Goal: Information Seeking & Learning: Learn about a topic

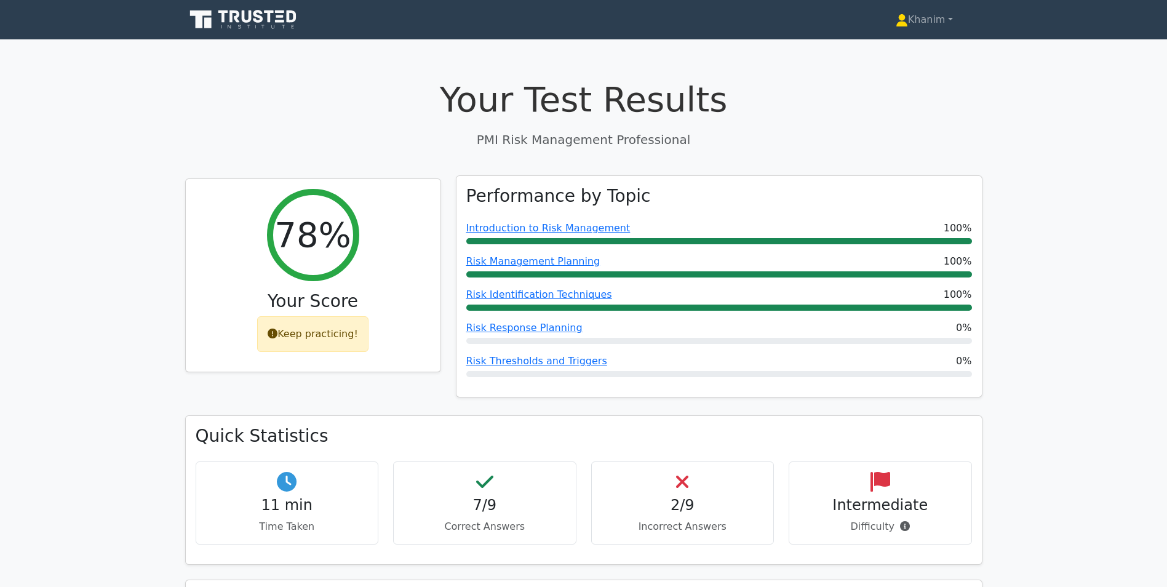
click at [853, 385] on div "Performance by Topic Introduction to Risk Management 100% Risk Management Plann…" at bounding box center [718, 286] width 525 height 221
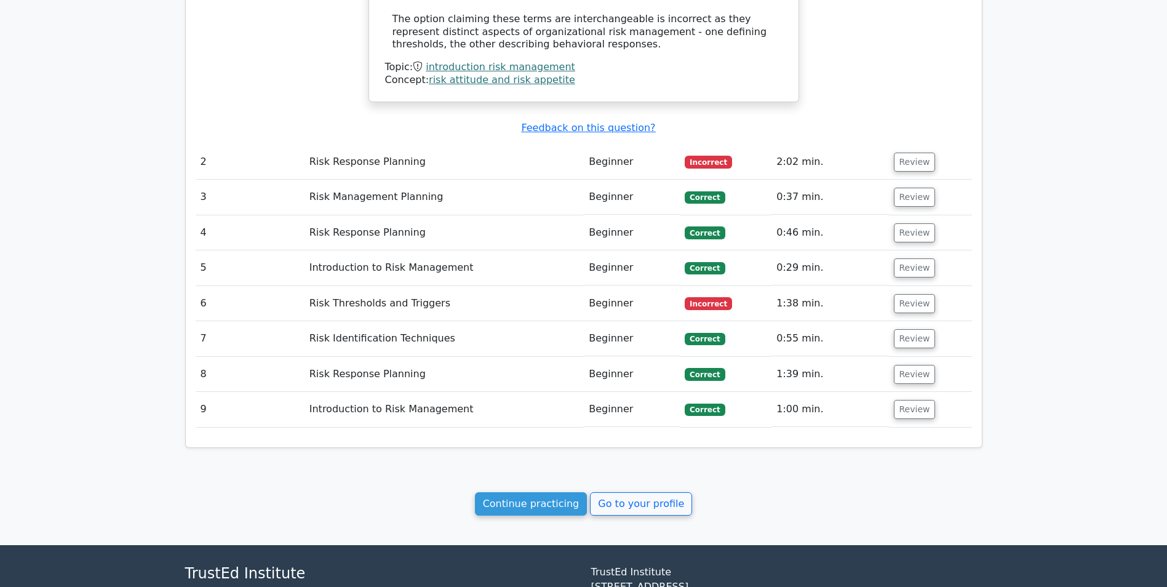
scroll to position [1258, 0]
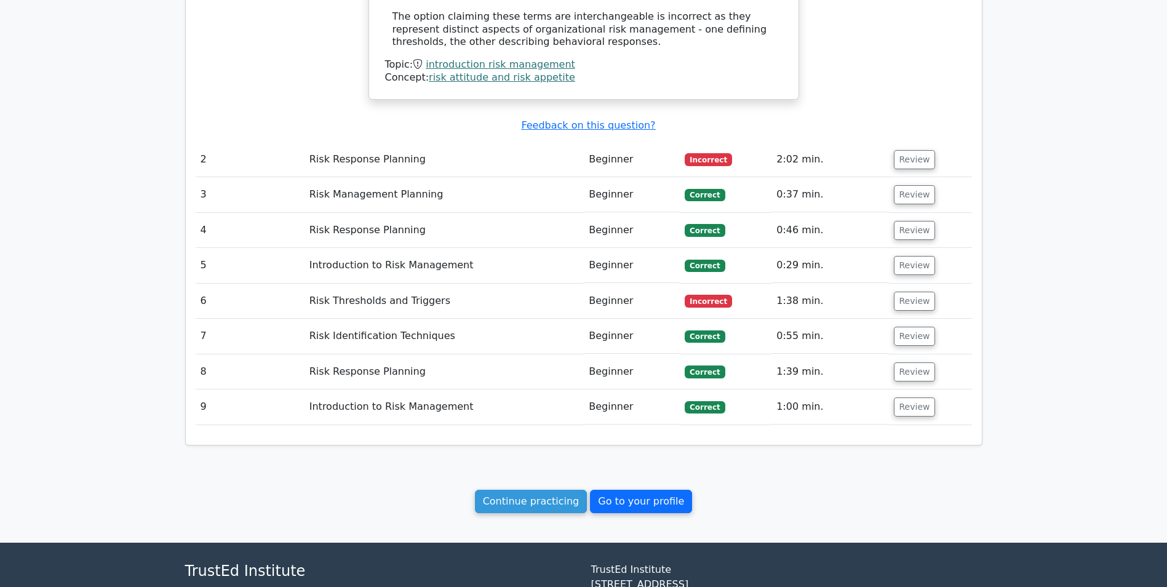
click at [640, 490] on link "Go to your profile" at bounding box center [641, 501] width 102 height 23
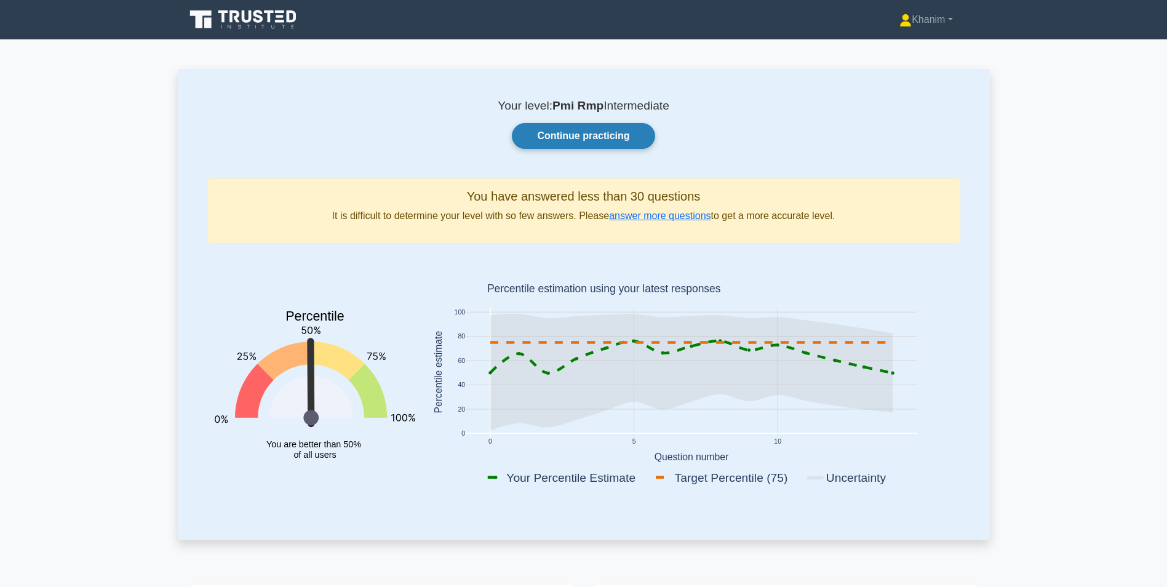
click at [568, 135] on link "Continue practicing" at bounding box center [583, 136] width 143 height 26
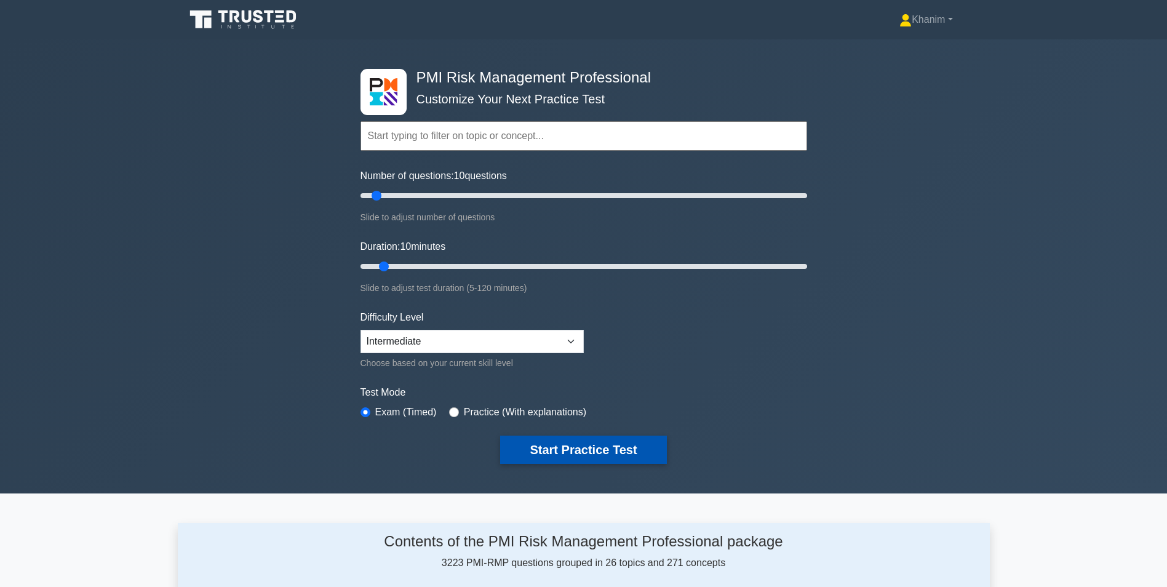
click at [570, 450] on button "Start Practice Test" at bounding box center [583, 449] width 166 height 28
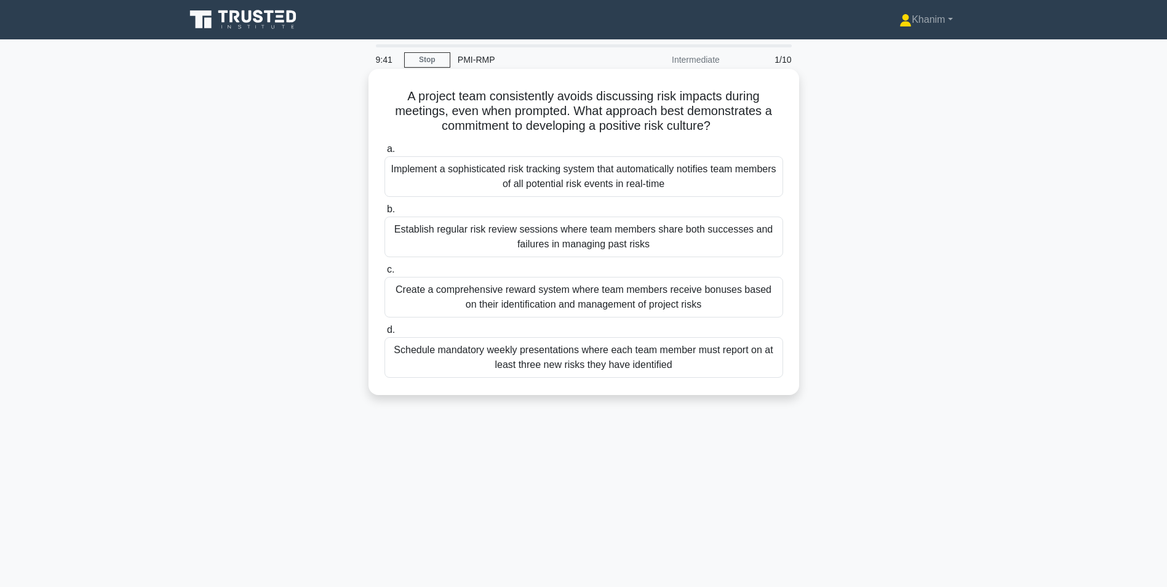
click at [581, 239] on div "Establish regular risk review sessions where team members share both successes …" at bounding box center [583, 236] width 398 height 41
click at [384, 213] on input "b. Establish regular risk review sessions where team members share both success…" at bounding box center [384, 209] width 0 height 8
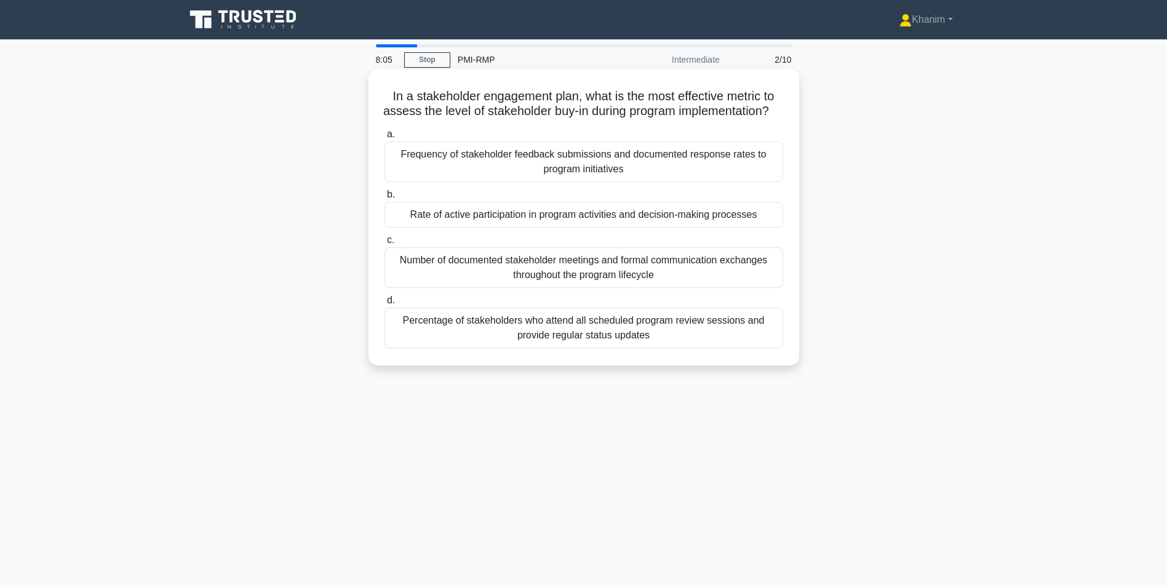
click at [674, 173] on div "Frequency of stakeholder feedback submissions and documented response rates to …" at bounding box center [583, 161] width 398 height 41
click at [384, 138] on input "a. Frequency of stakeholder feedback submissions and documented response rates …" at bounding box center [384, 134] width 0 height 8
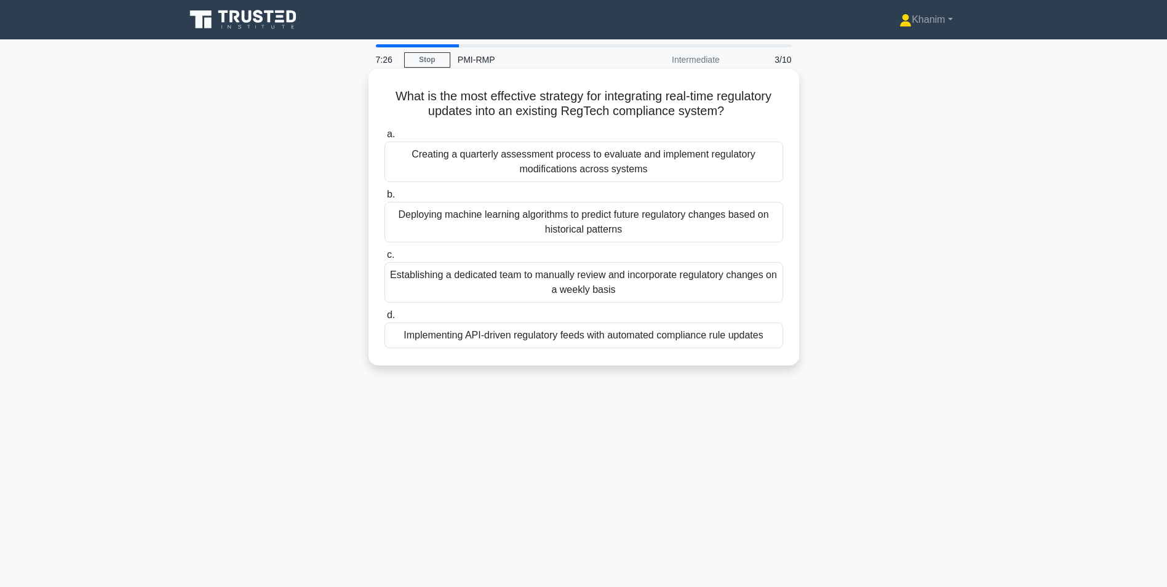
click at [756, 162] on div "Creating a quarterly assessment process to evaluate and implement regulatory mo…" at bounding box center [583, 161] width 398 height 41
click at [384, 138] on input "a. Creating a quarterly assessment process to evaluate and implement regulatory…" at bounding box center [384, 134] width 0 height 8
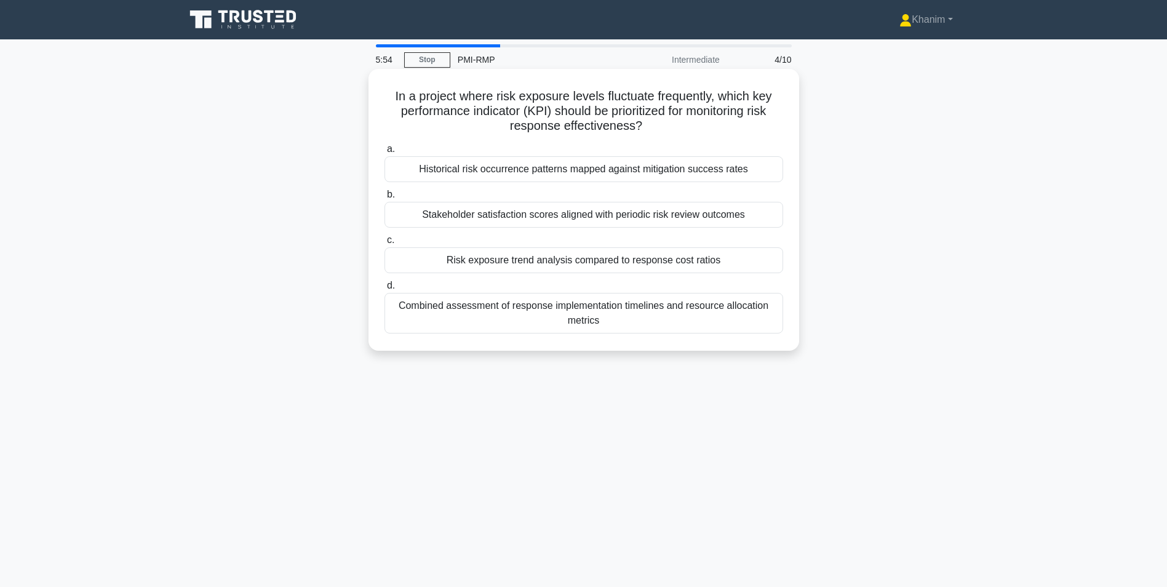
click at [699, 263] on div "Risk exposure trend analysis compared to response cost ratios" at bounding box center [583, 260] width 398 height 26
click at [384, 244] on input "c. Risk exposure trend analysis compared to response cost ratios" at bounding box center [384, 240] width 0 height 8
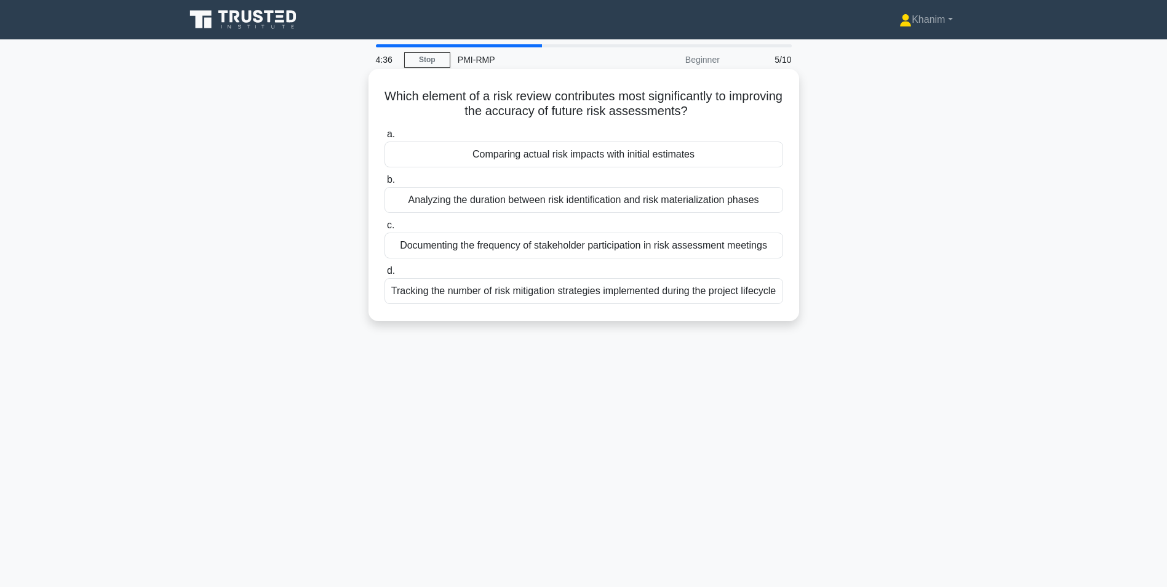
click at [682, 159] on div "Comparing actual risk impacts with initial estimates" at bounding box center [583, 154] width 398 height 26
click at [384, 138] on input "a. Comparing actual risk impacts with initial estimates" at bounding box center [384, 134] width 0 height 8
click at [690, 154] on div "Use encrypted channels and apply role-based access controls" at bounding box center [583, 154] width 398 height 26
click at [384, 138] on input "a. Use encrypted channels and apply role-based access controls" at bounding box center [384, 134] width 0 height 8
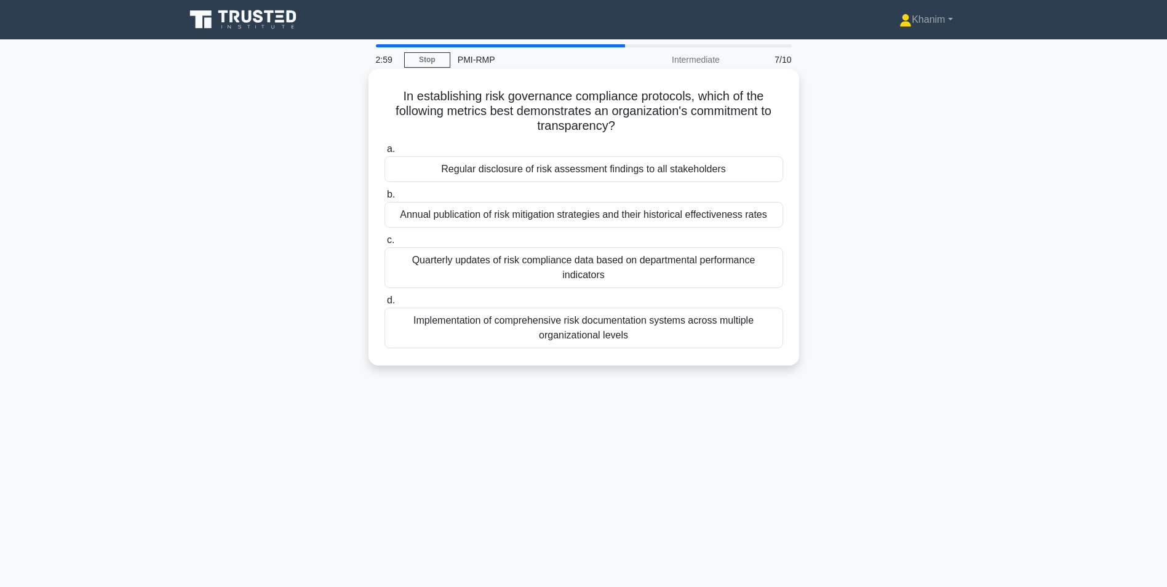
click at [737, 213] on div "Annual publication of risk mitigation strategies and their historical effective…" at bounding box center [583, 215] width 398 height 26
click at [384, 199] on input "b. Annual publication of risk mitigation strategies and their historical effect…" at bounding box center [384, 195] width 0 height 8
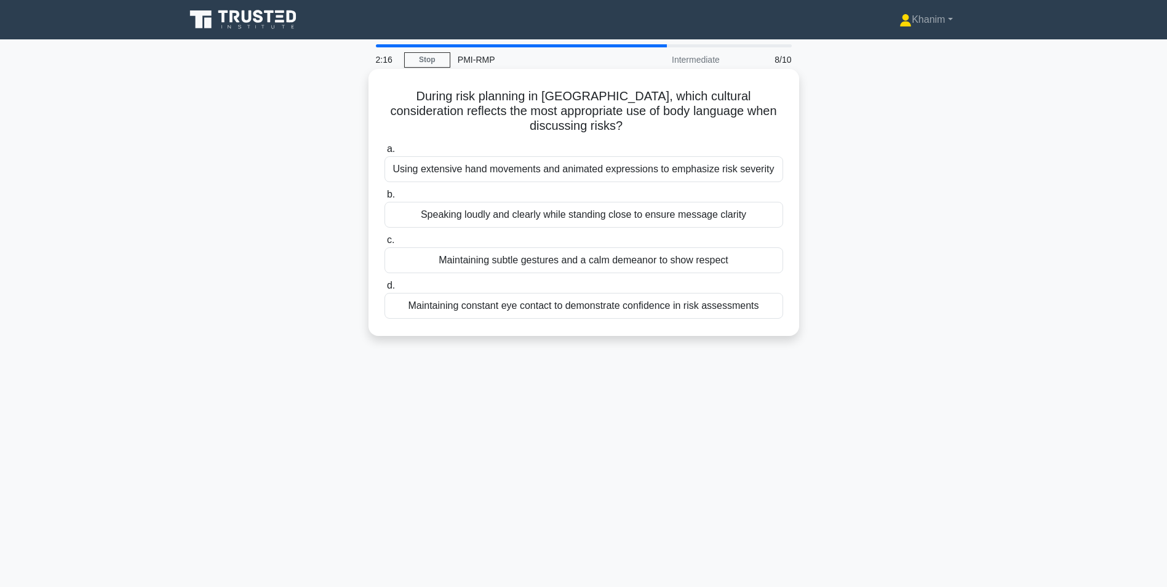
click at [744, 301] on div "Maintaining constant eye contact to demonstrate confidence in risk assessments" at bounding box center [583, 306] width 398 height 26
click at [384, 290] on input "d. Maintaining constant eye contact to demonstrate confidence in risk assessmen…" at bounding box center [384, 286] width 0 height 8
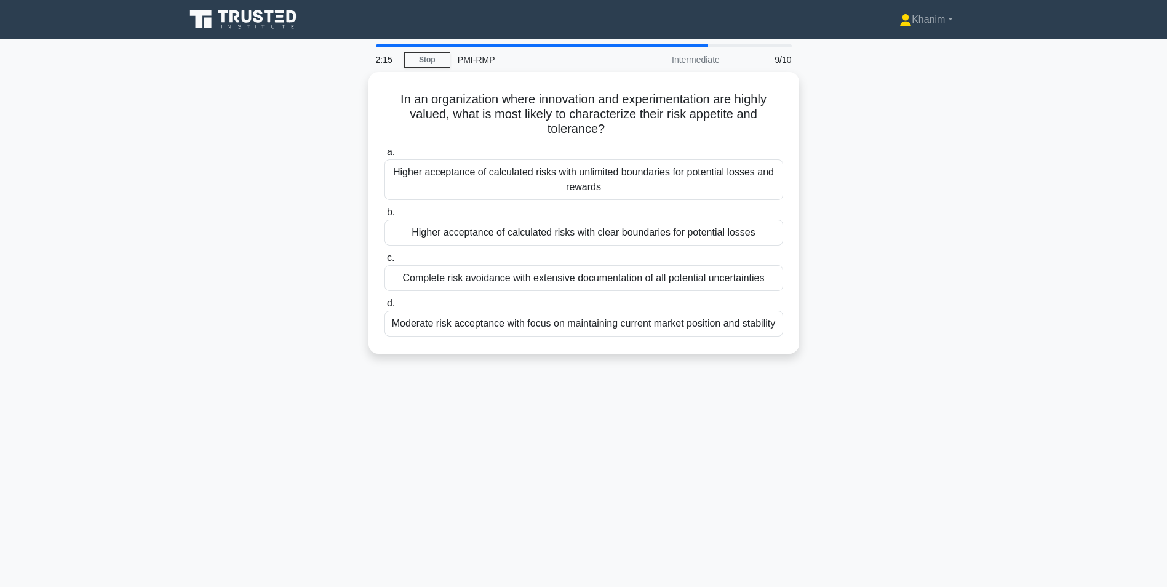
click at [1049, 243] on main "2:15 Stop PMI-RMP Intermediate 9/10 In an organization where innovation and exp…" at bounding box center [583, 351] width 1167 height 625
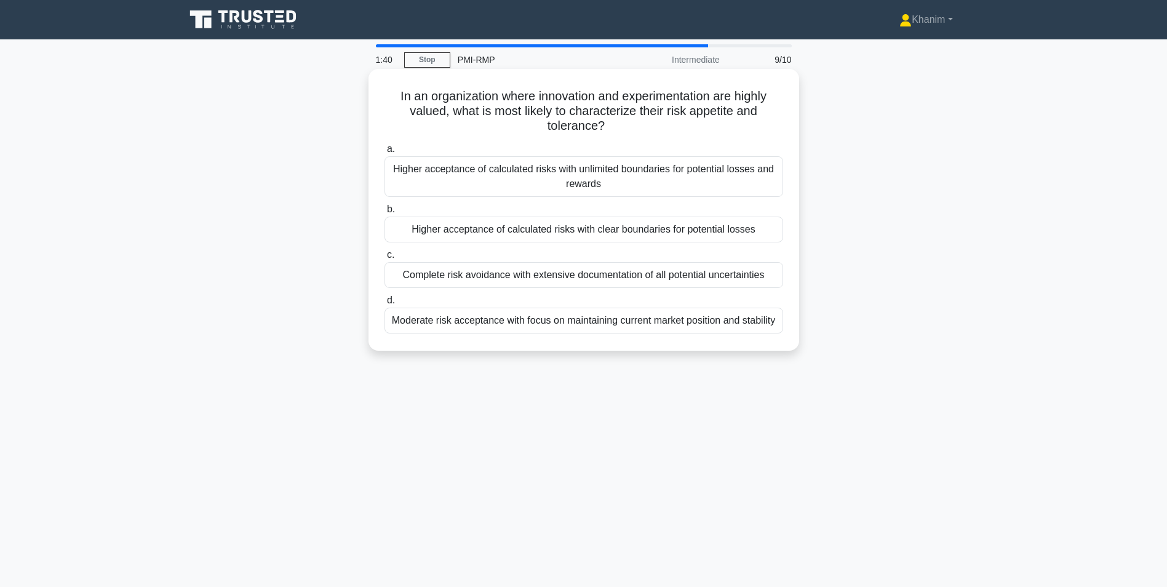
click at [756, 230] on div "Higher acceptance of calculated risks with clear boundaries for potential losses" at bounding box center [583, 229] width 398 height 26
click at [384, 213] on input "b. Higher acceptance of calculated risks with clear boundaries for potential lo…" at bounding box center [384, 209] width 0 height 8
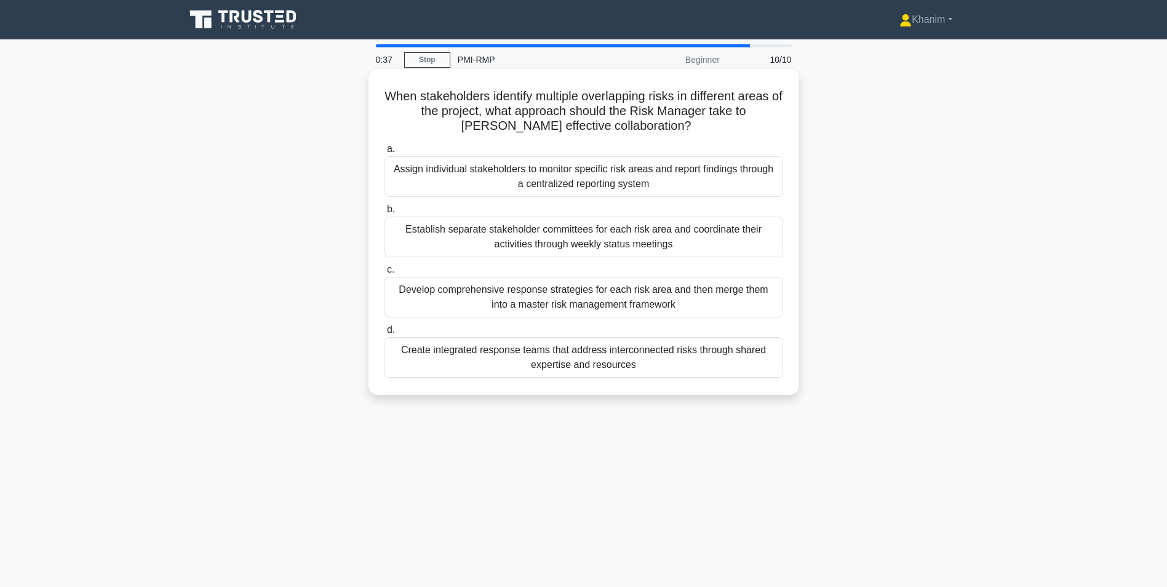
click at [737, 359] on div "Create integrated response teams that address interconnected risks through shar…" at bounding box center [583, 357] width 398 height 41
click at [384, 334] on input "d. Create integrated response teams that address interconnected risks through s…" at bounding box center [384, 330] width 0 height 8
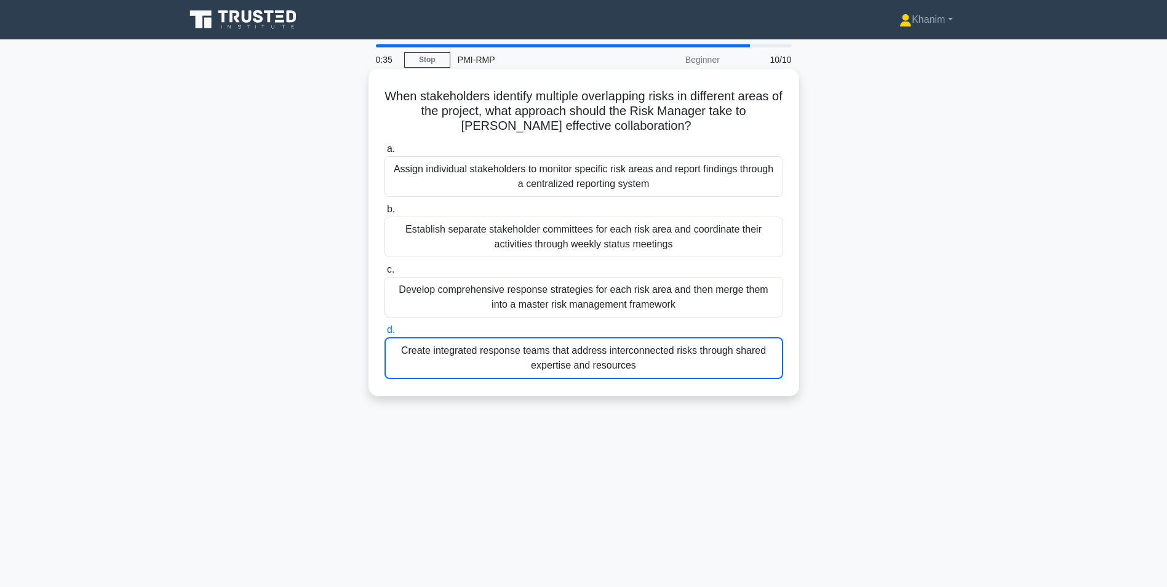
click at [703, 359] on div "Create integrated response teams that address interconnected risks through shar…" at bounding box center [583, 358] width 398 height 42
click at [384, 334] on input "d. Create integrated response teams that address interconnected risks through s…" at bounding box center [384, 330] width 0 height 8
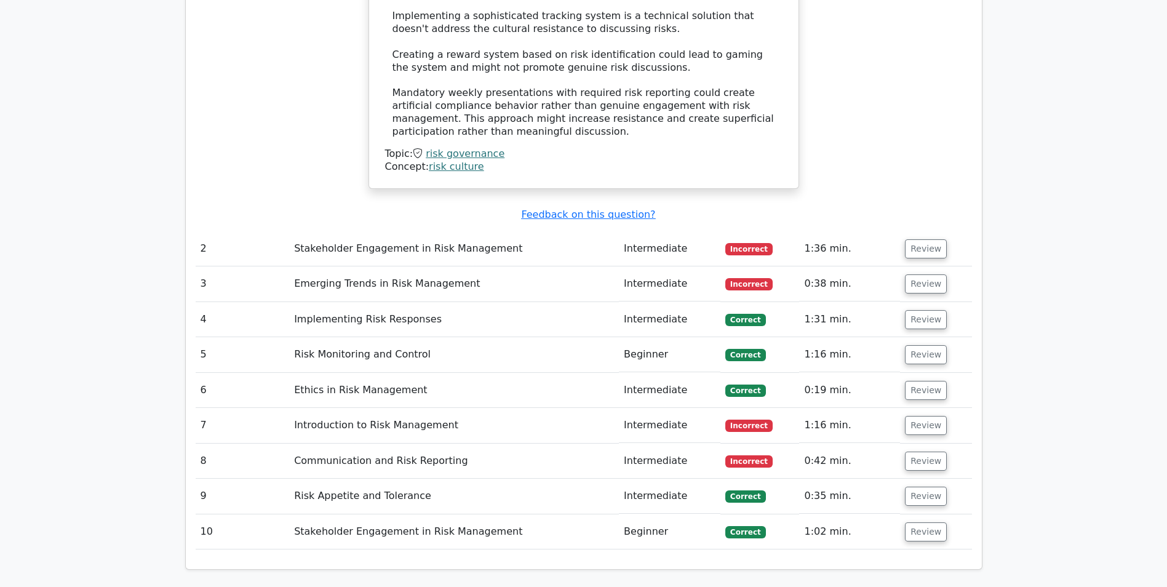
scroll to position [1333, 0]
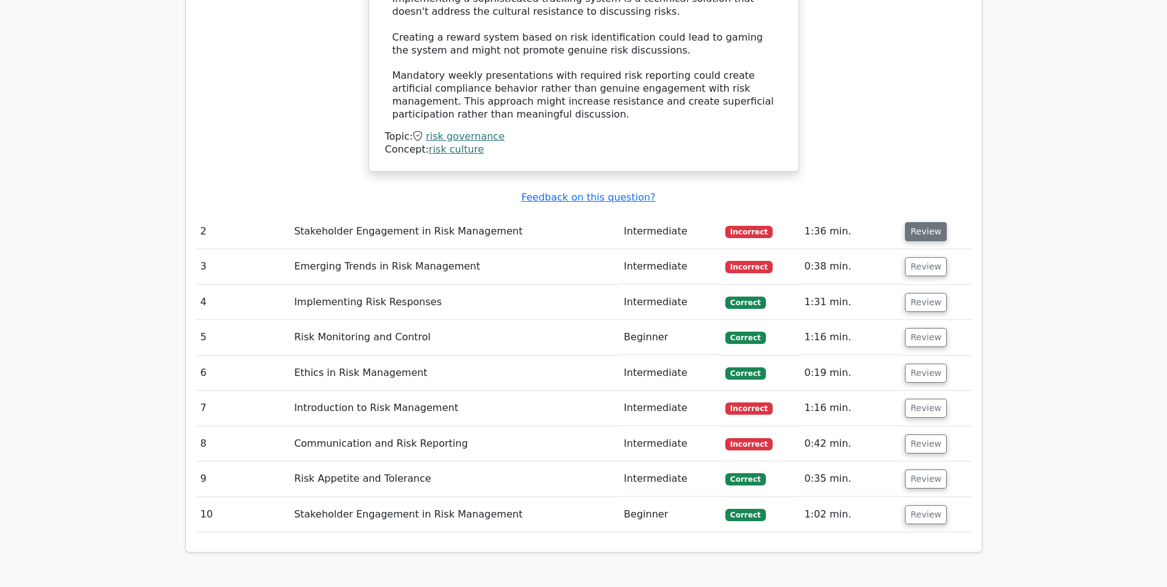
click at [913, 222] on button "Review" at bounding box center [926, 231] width 42 height 19
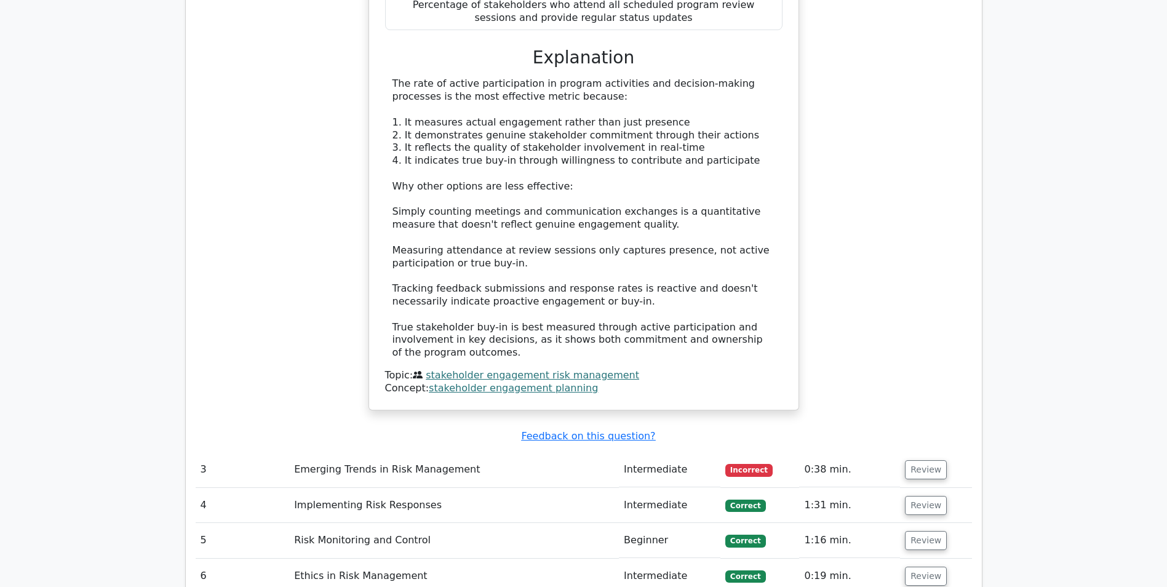
scroll to position [1929, 0]
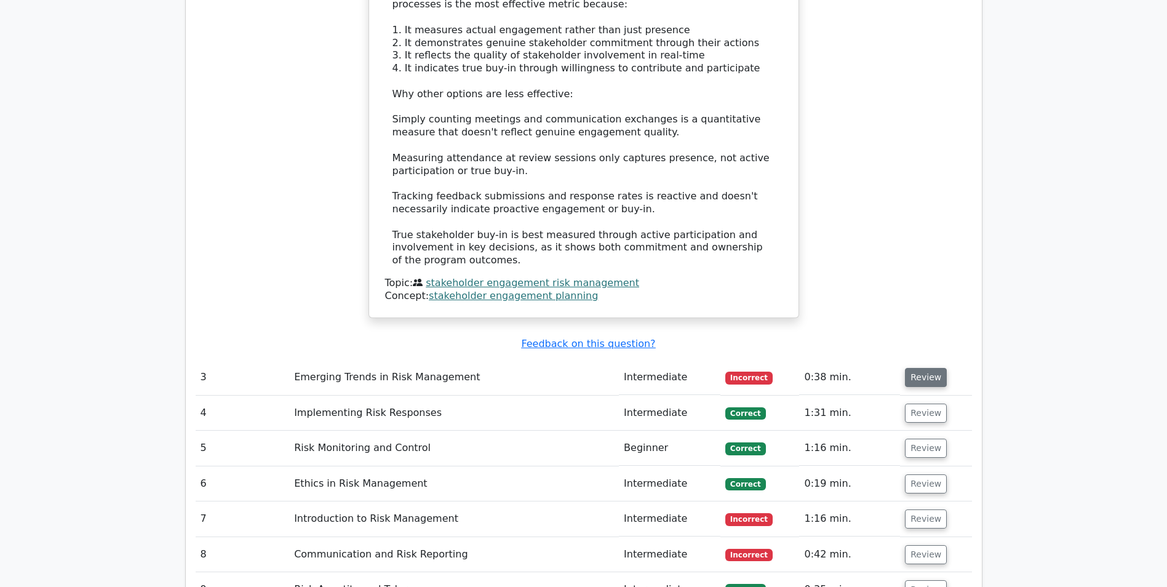
click at [920, 368] on button "Review" at bounding box center [926, 377] width 42 height 19
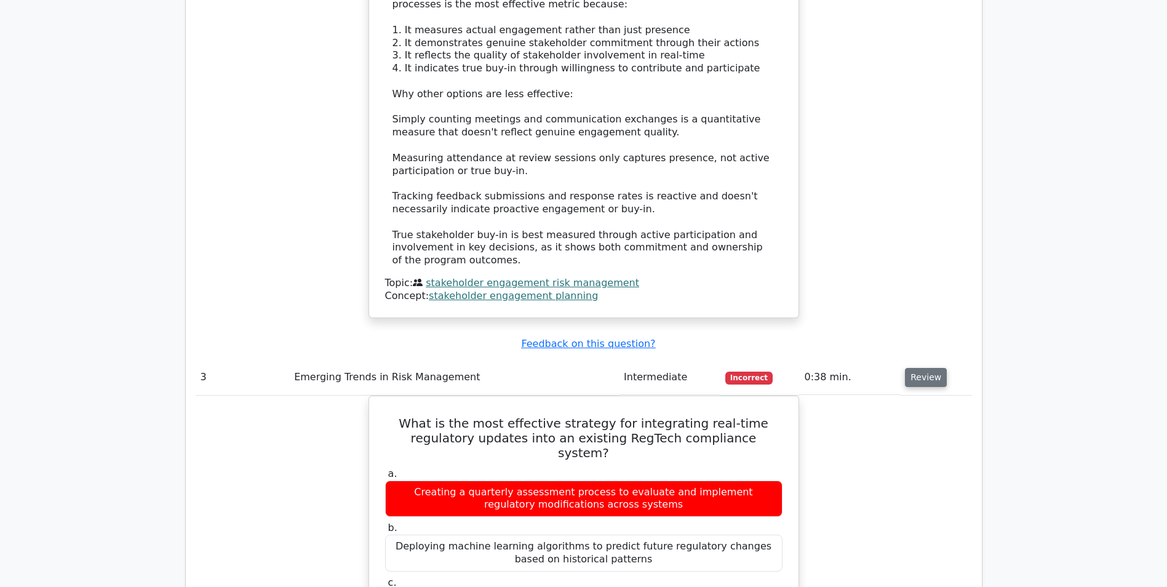
click at [927, 368] on button "Review" at bounding box center [926, 377] width 42 height 19
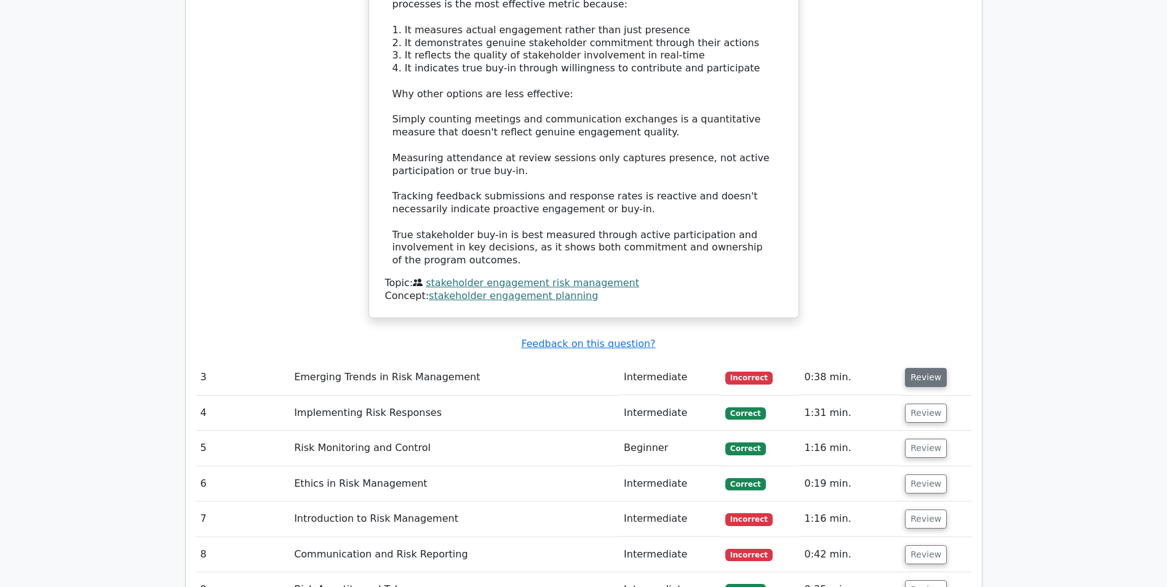
click at [927, 368] on button "Review" at bounding box center [926, 377] width 42 height 19
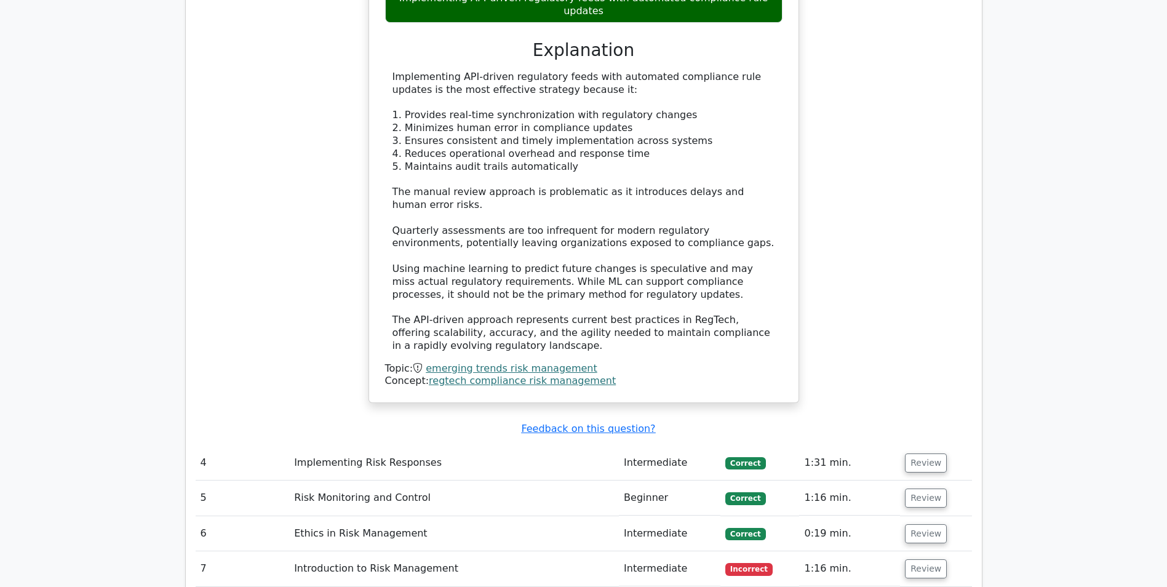
scroll to position [2646, 0]
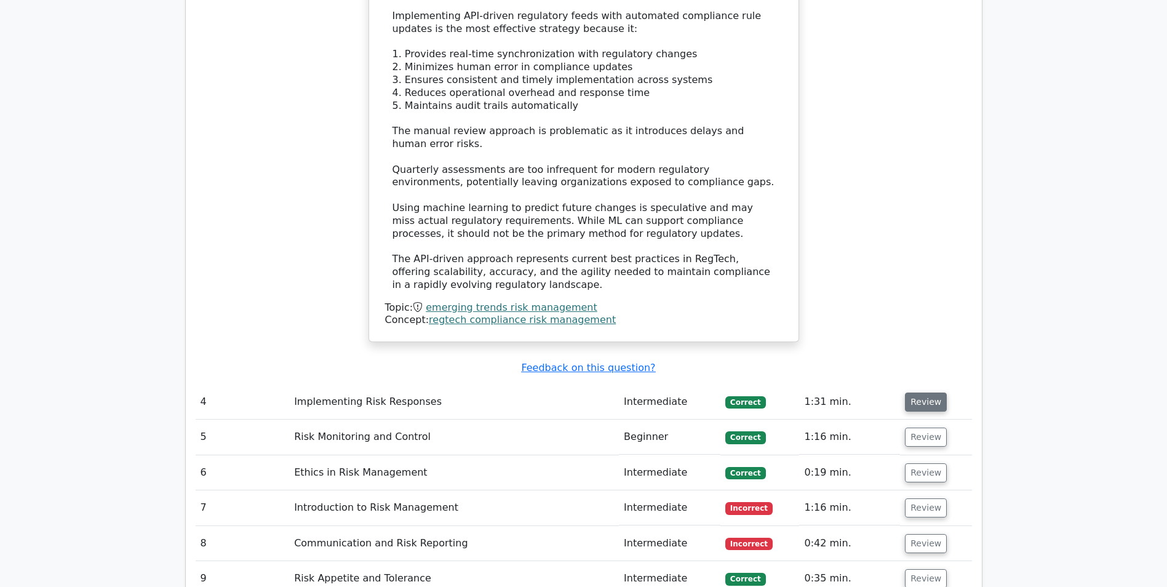
click at [916, 392] on button "Review" at bounding box center [926, 401] width 42 height 19
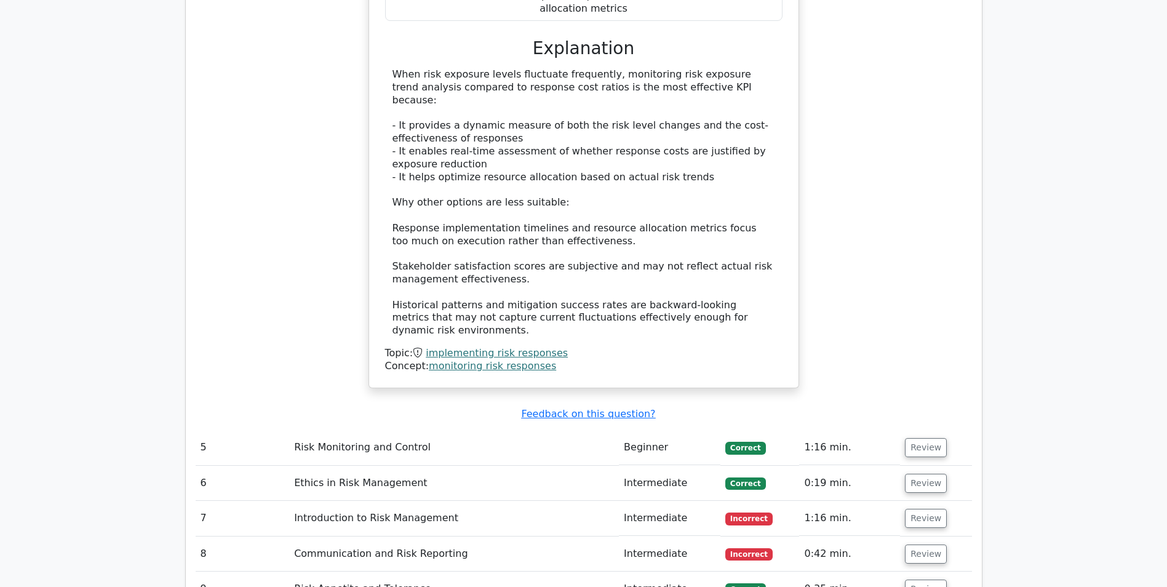
scroll to position [3399, 0]
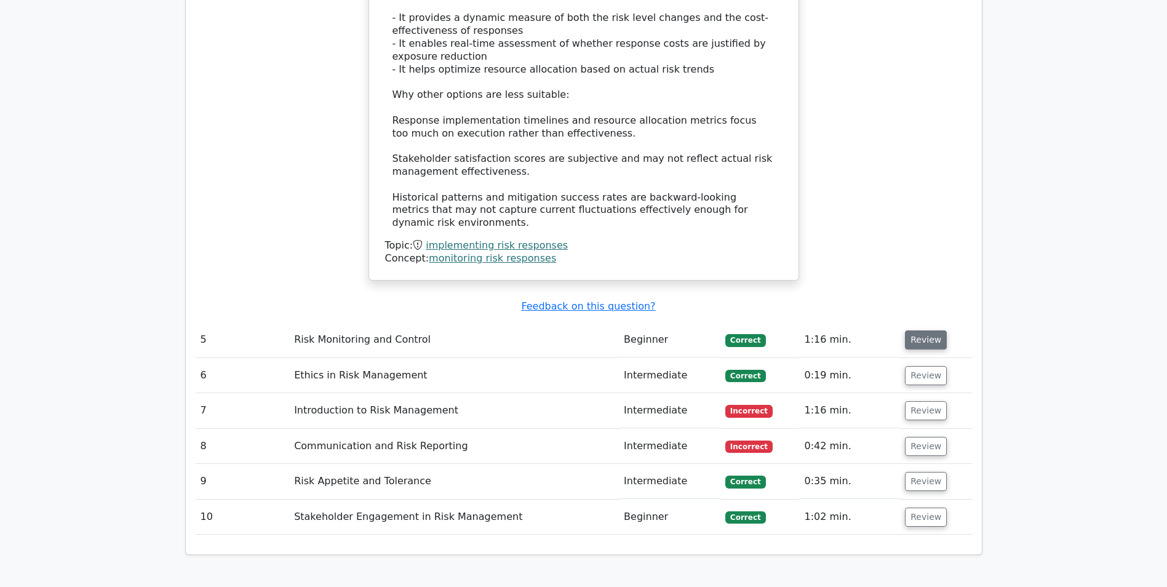
click at [934, 330] on button "Review" at bounding box center [926, 339] width 42 height 19
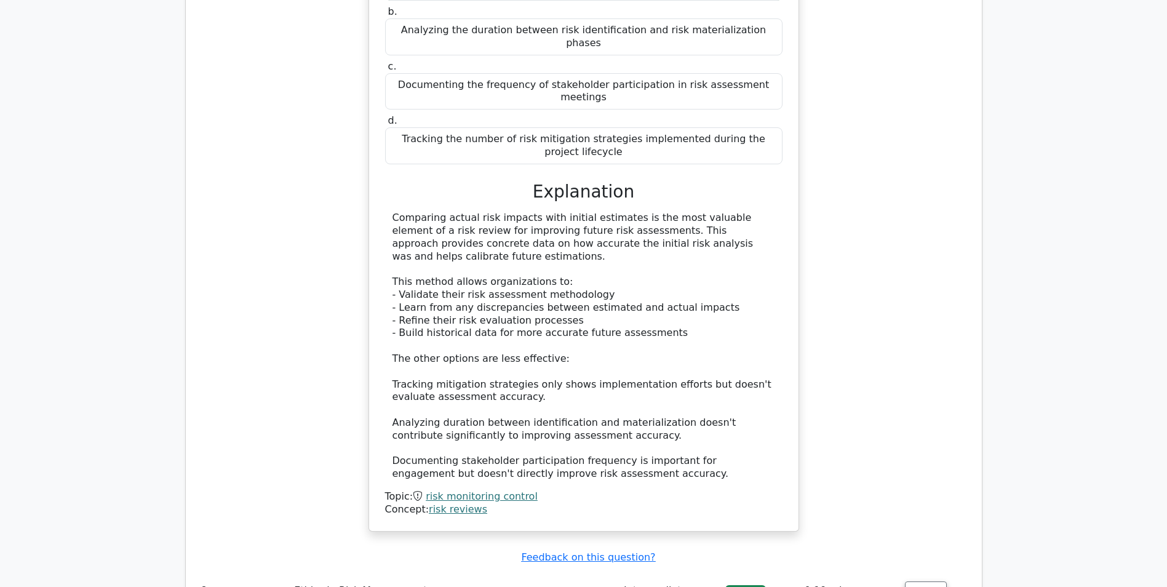
scroll to position [3869, 0]
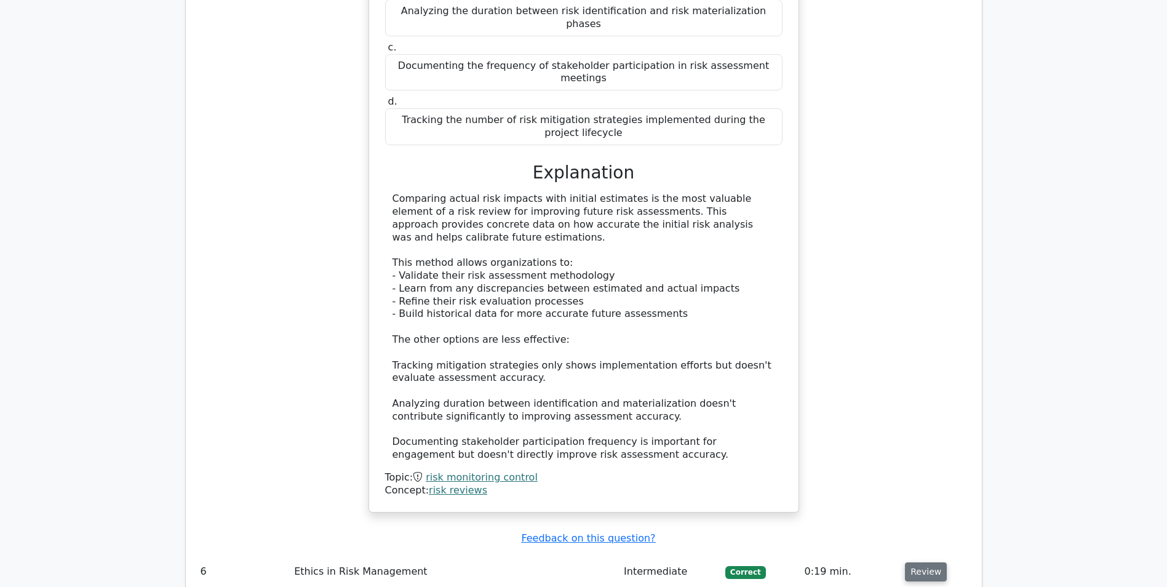
click at [921, 562] on button "Review" at bounding box center [926, 571] width 42 height 19
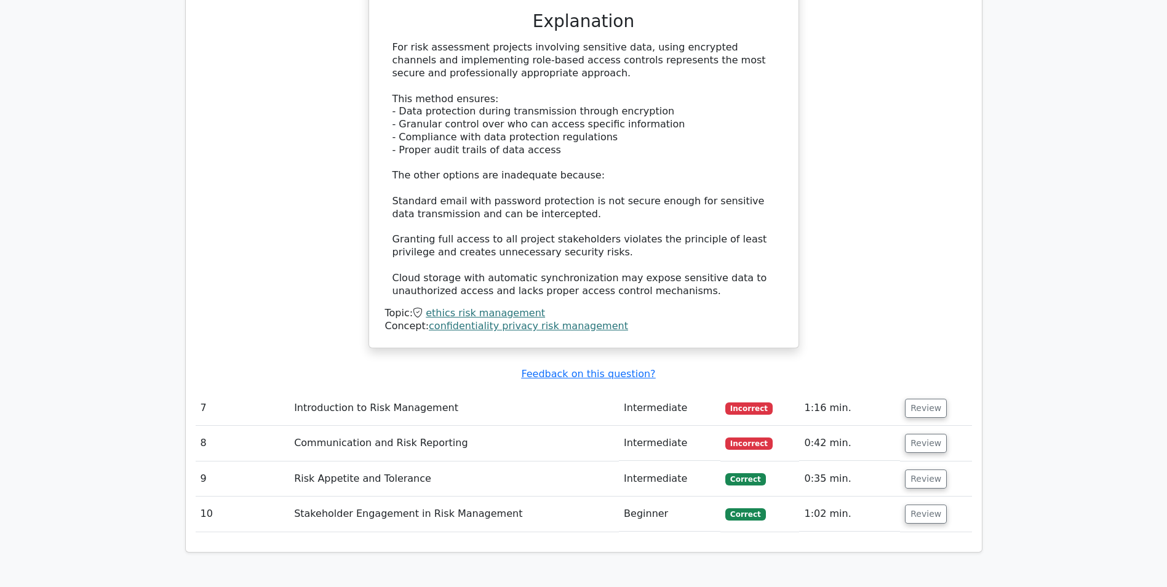
scroll to position [4723, 0]
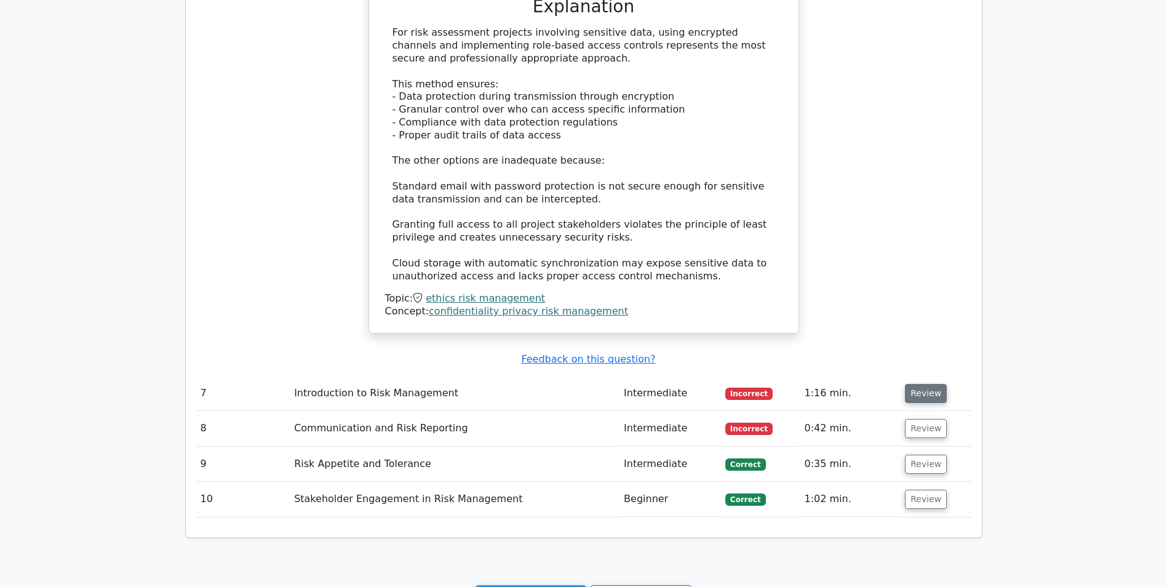
click at [911, 384] on button "Review" at bounding box center [926, 393] width 42 height 19
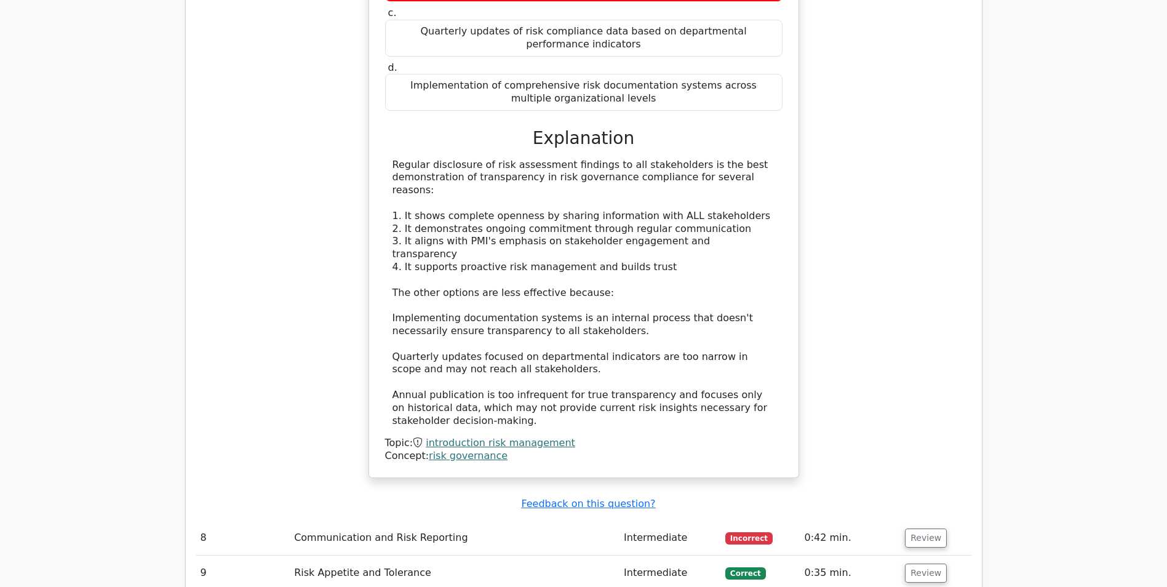
scroll to position [5311, 0]
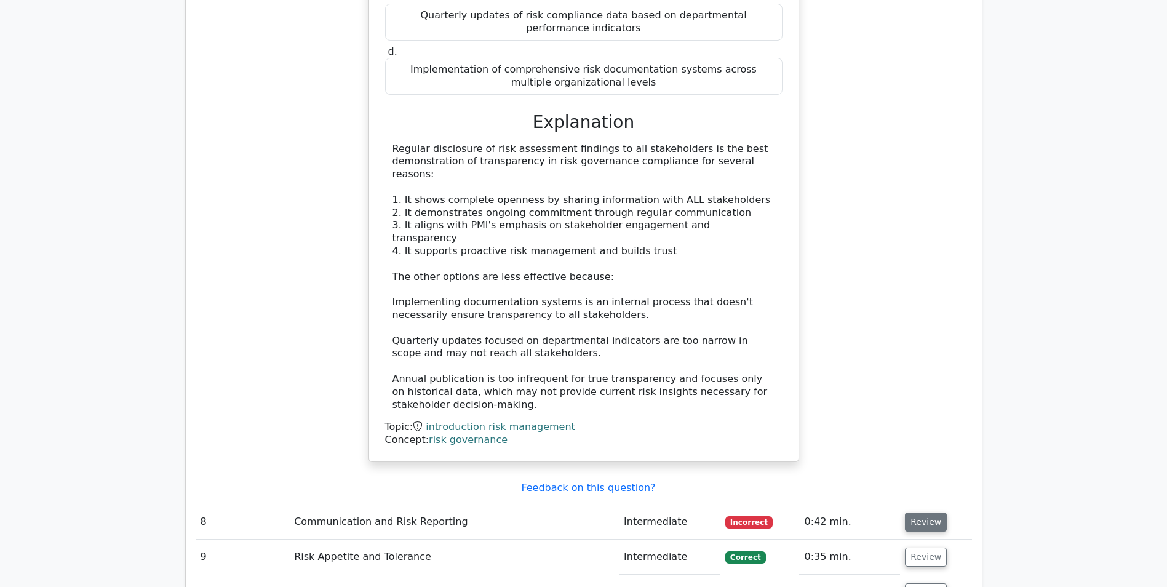
click at [918, 512] on button "Review" at bounding box center [926, 521] width 42 height 19
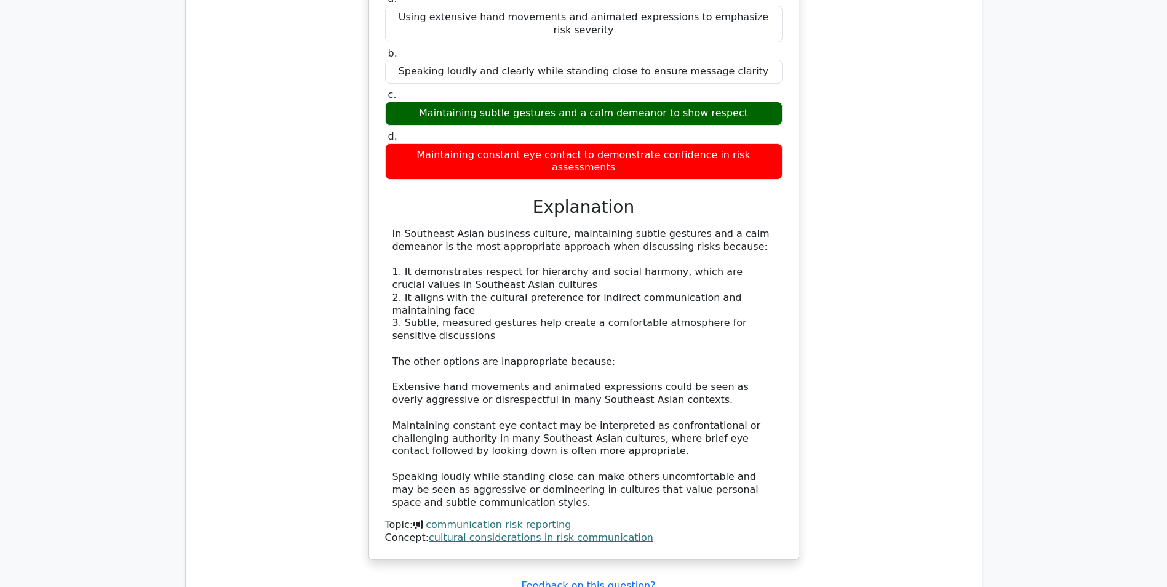
scroll to position [5948, 0]
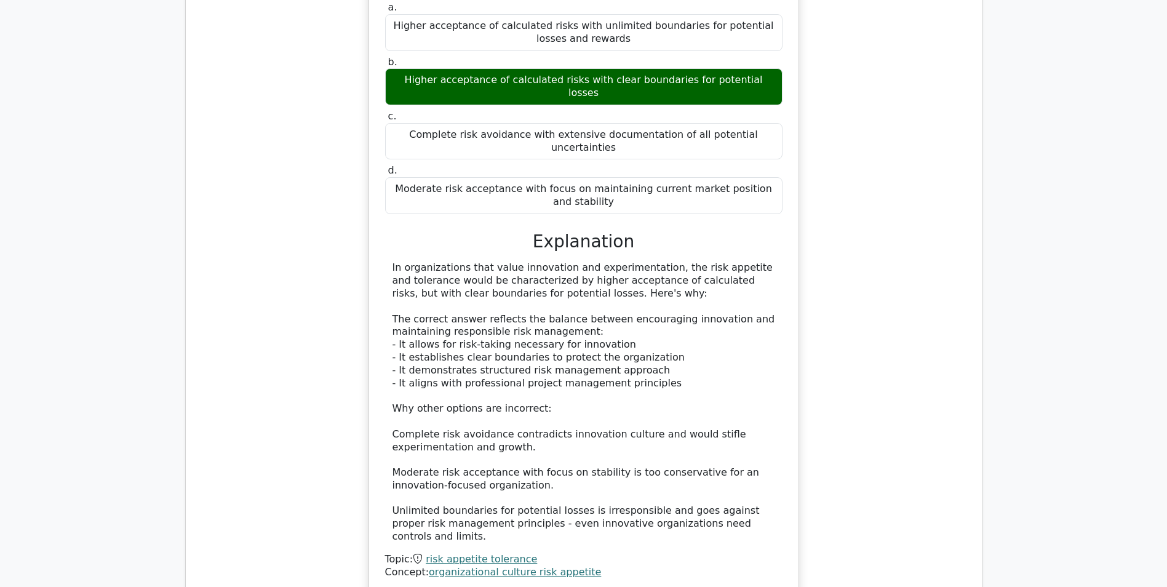
scroll to position [6657, 0]
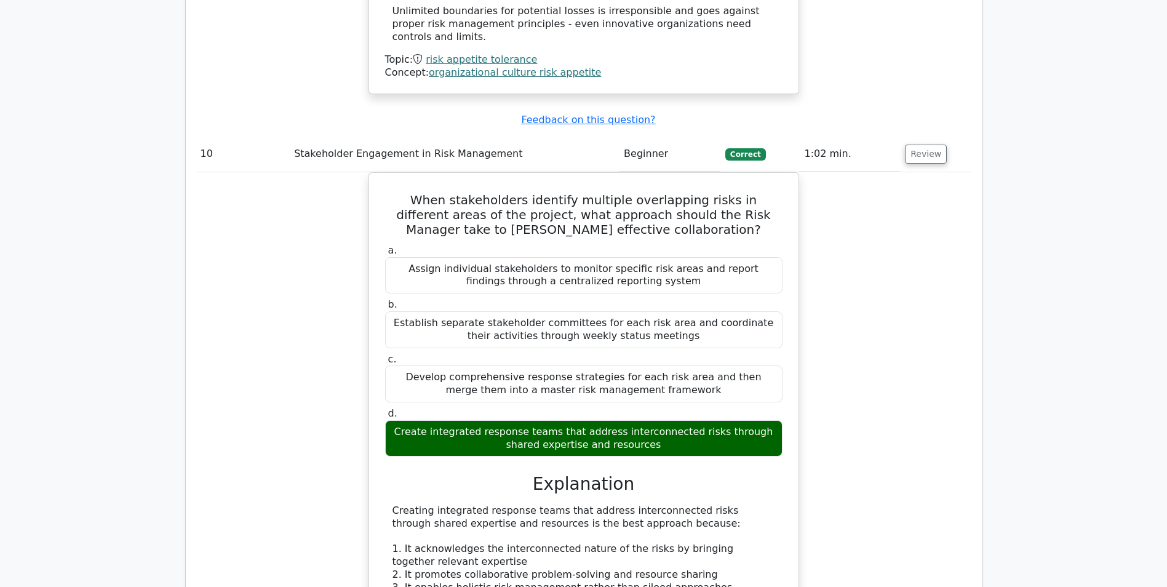
scroll to position [7149, 0]
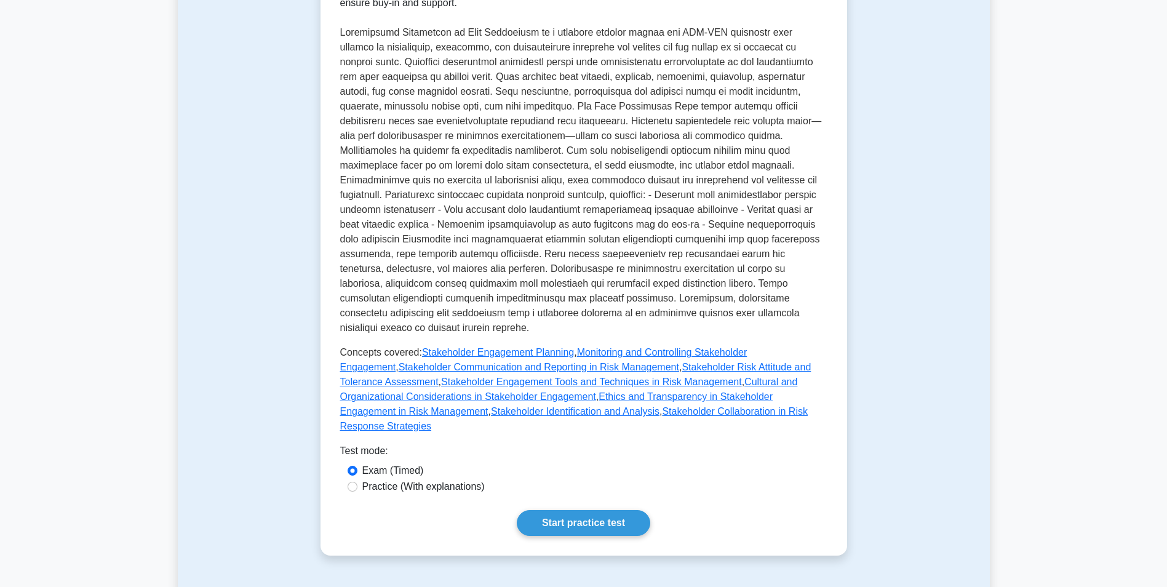
scroll to position [298, 0]
click at [577, 509] on link "Start practice test" at bounding box center [583, 522] width 133 height 26
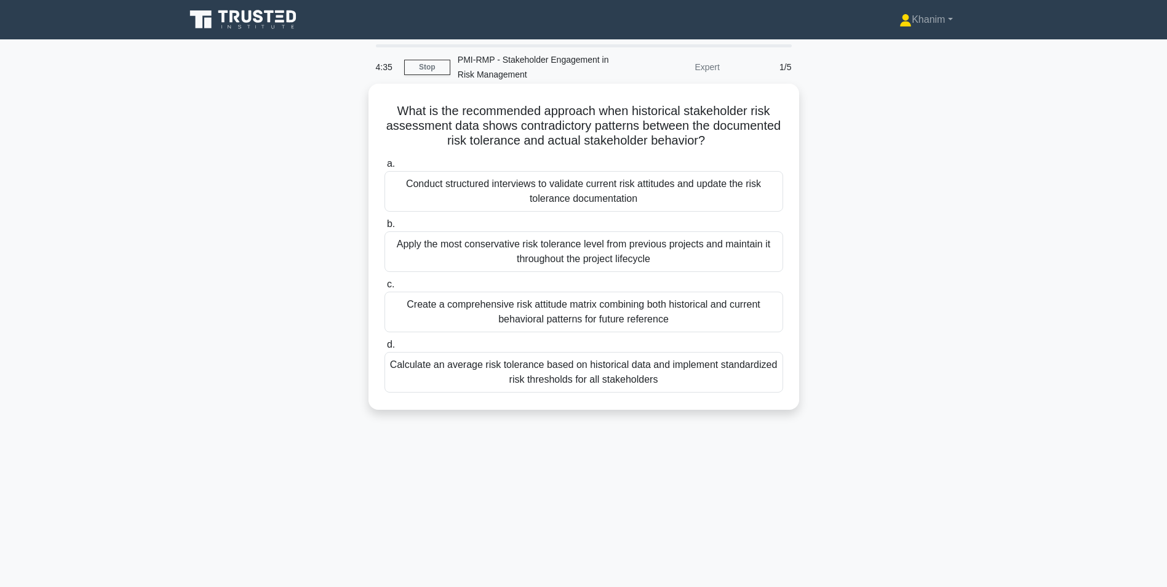
click at [727, 192] on div "Conduct structured interviews to validate current risk attitudes and update the…" at bounding box center [583, 191] width 398 height 41
click at [384, 168] on input "a. Conduct structured interviews to validate current risk attitudes and update …" at bounding box center [384, 164] width 0 height 8
click at [755, 199] on div "Document the disclosure and escalate to the governance board while maintaining …" at bounding box center [583, 191] width 398 height 41
click at [384, 168] on input "a. Document the disclosure and escalate to the governance board while maintaini…" at bounding box center [384, 164] width 0 height 8
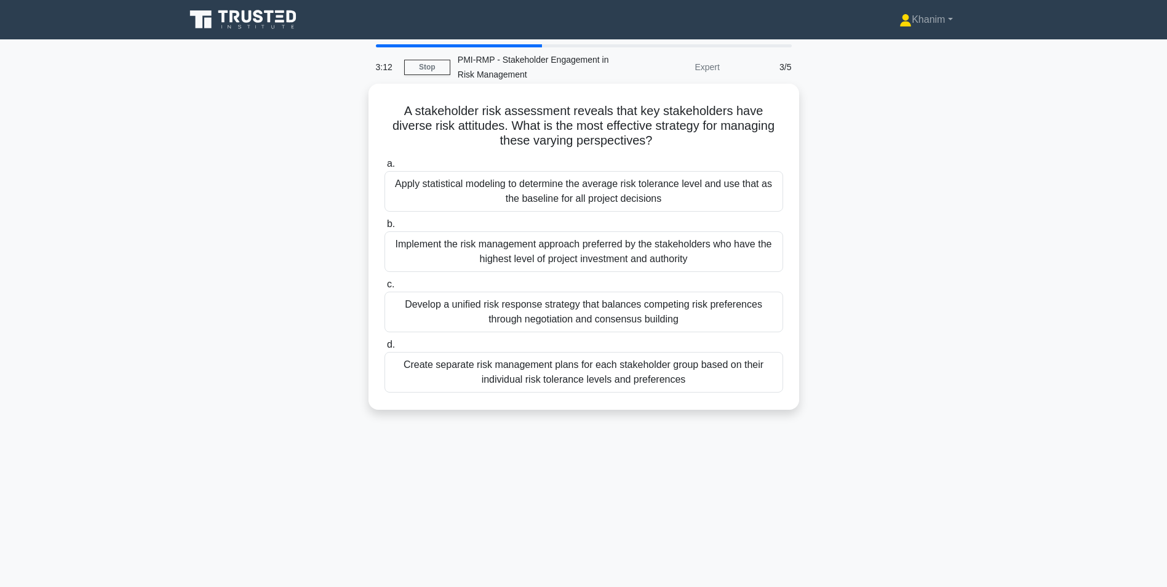
click at [734, 299] on div "Develop a unified risk response strategy that balances competing risk preferenc…" at bounding box center [583, 311] width 398 height 41
click at [384, 288] on input "c. Develop a unified risk response strategy that balances competing risk prefer…" at bounding box center [384, 284] width 0 height 8
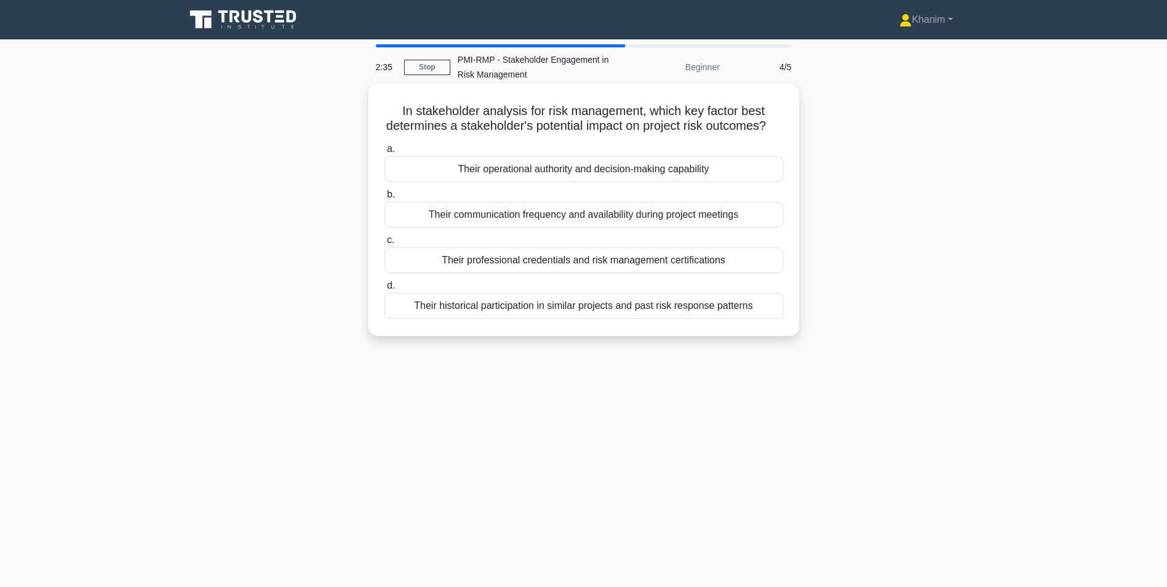
click at [703, 182] on div "Their operational authority and decision-making capability" at bounding box center [583, 169] width 398 height 26
click at [384, 153] on input "a. Their operational authority and decision-making capability" at bounding box center [384, 149] width 0 height 8
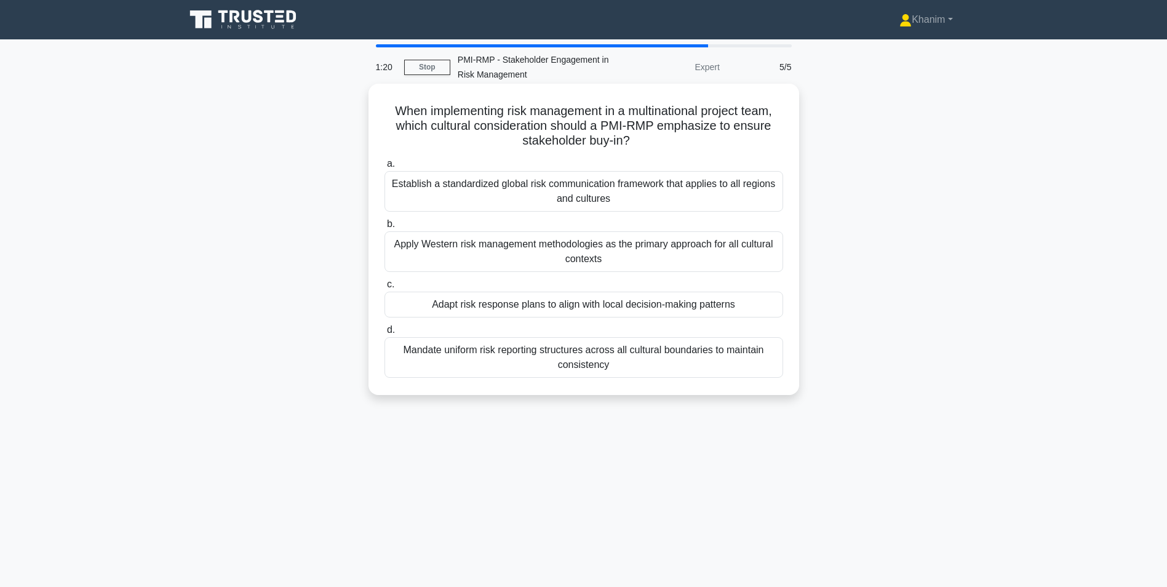
click at [690, 191] on div "Establish a standardized global risk communication framework that applies to al…" at bounding box center [583, 191] width 398 height 41
click at [384, 168] on input "a. Establish a standardized global risk communication framework that applies to…" at bounding box center [384, 164] width 0 height 8
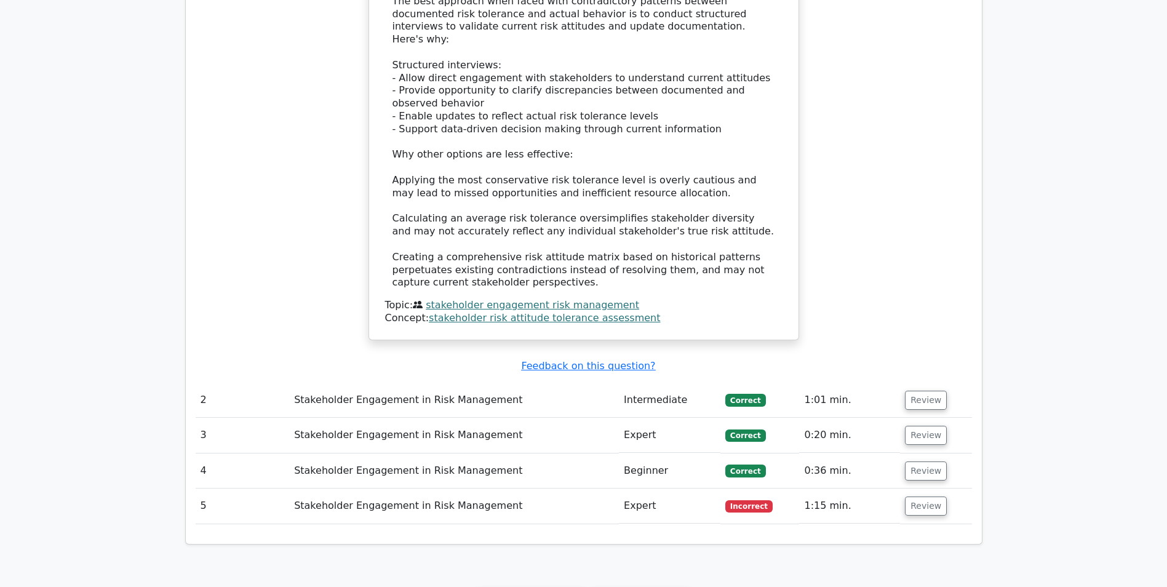
scroll to position [1059, 0]
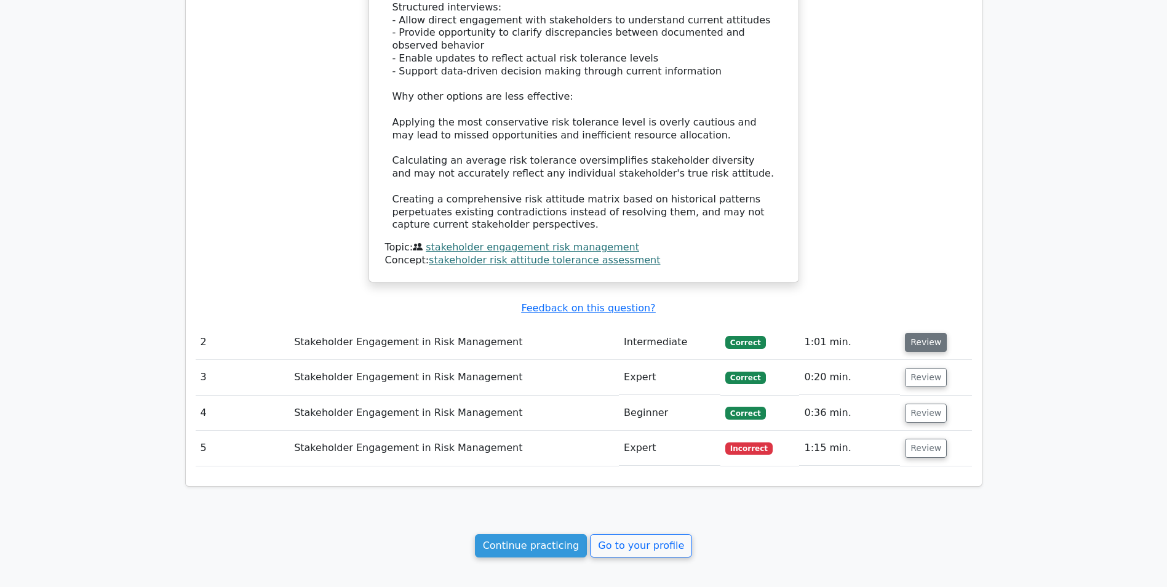
click at [914, 333] on button "Review" at bounding box center [926, 342] width 42 height 19
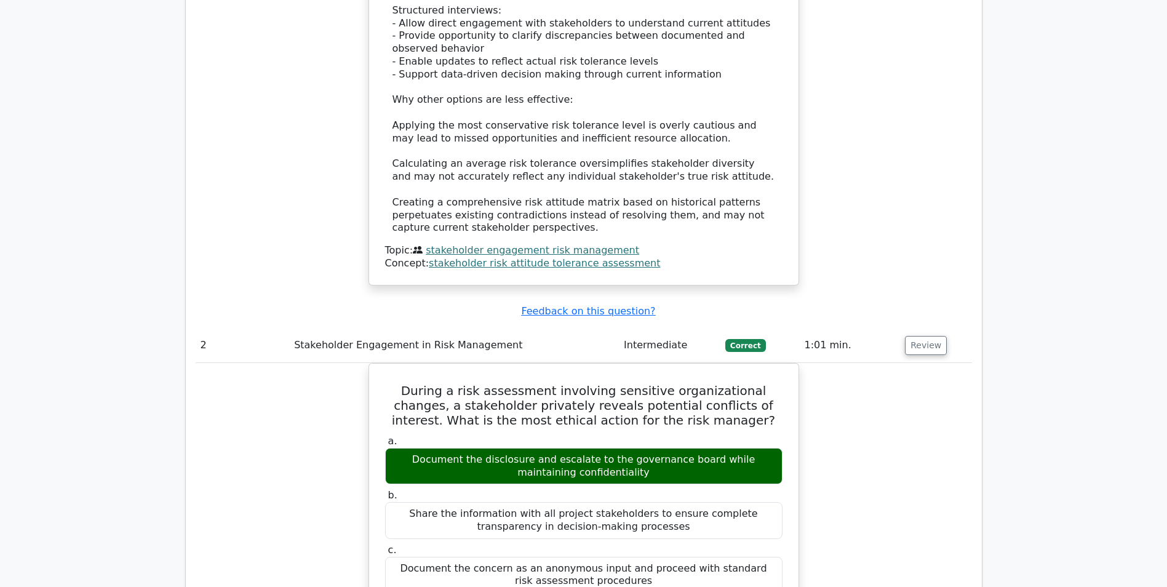
drag, startPoint x: 1162, startPoint y: 340, endPoint x: 1160, endPoint y: 365, distance: 25.3
click at [1160, 365] on main "Your Test Results PMI Risk Management Professional - Stakeholder Engagement in …" at bounding box center [583, 174] width 1167 height 2389
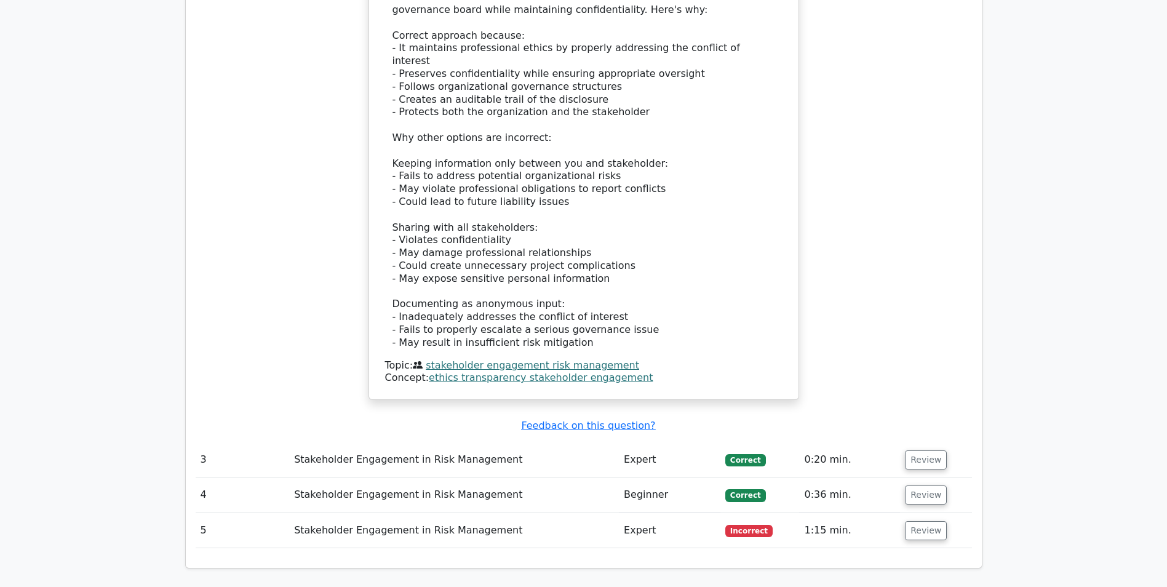
scroll to position [1828, 0]
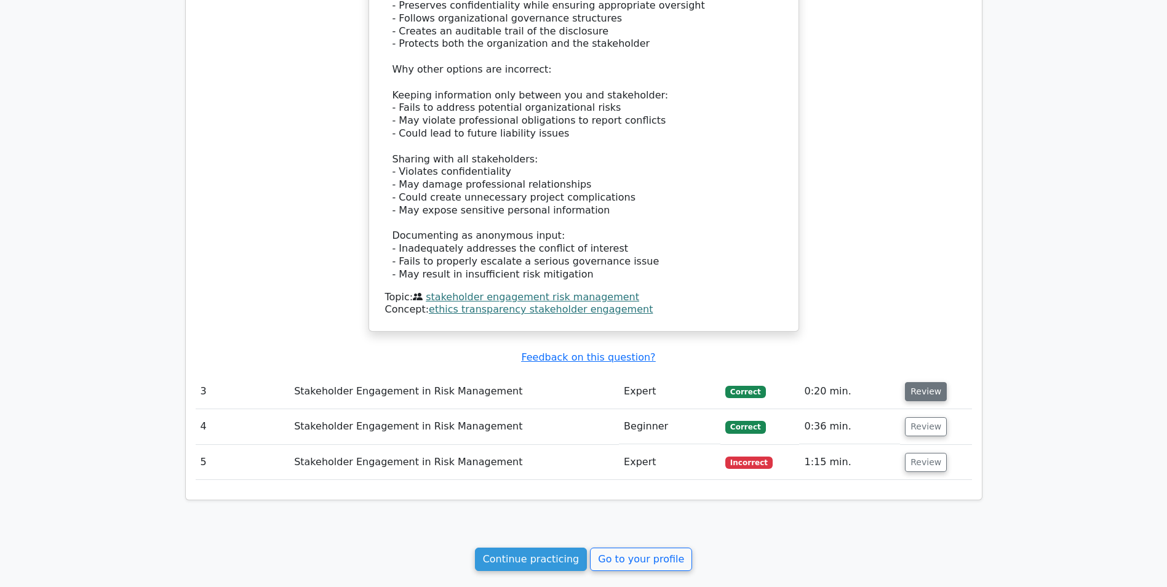
click at [927, 382] on button "Review" at bounding box center [926, 391] width 42 height 19
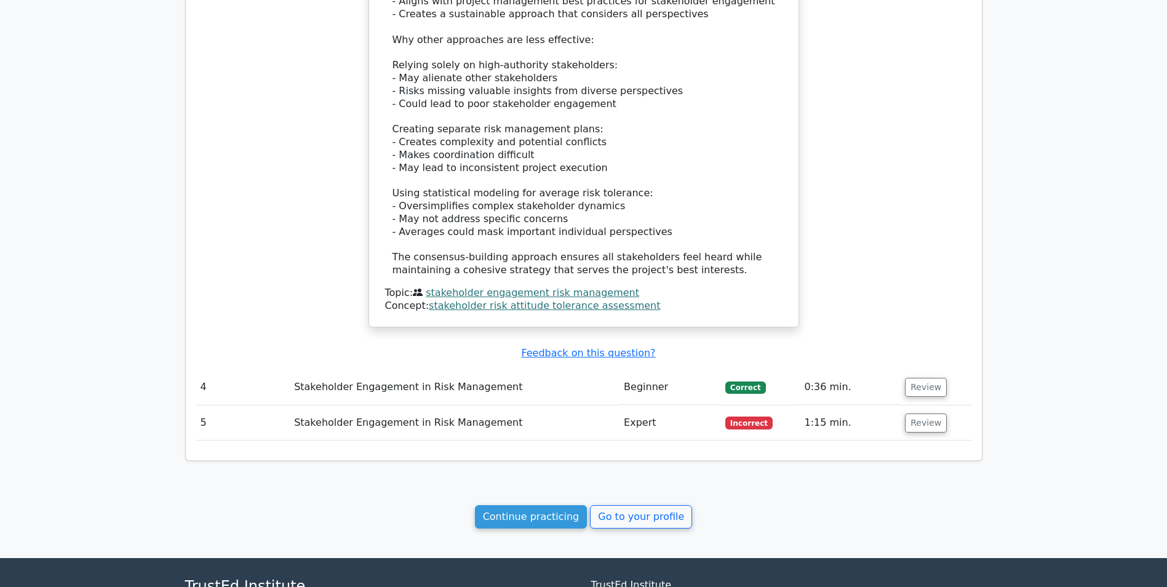
scroll to position [2671, 0]
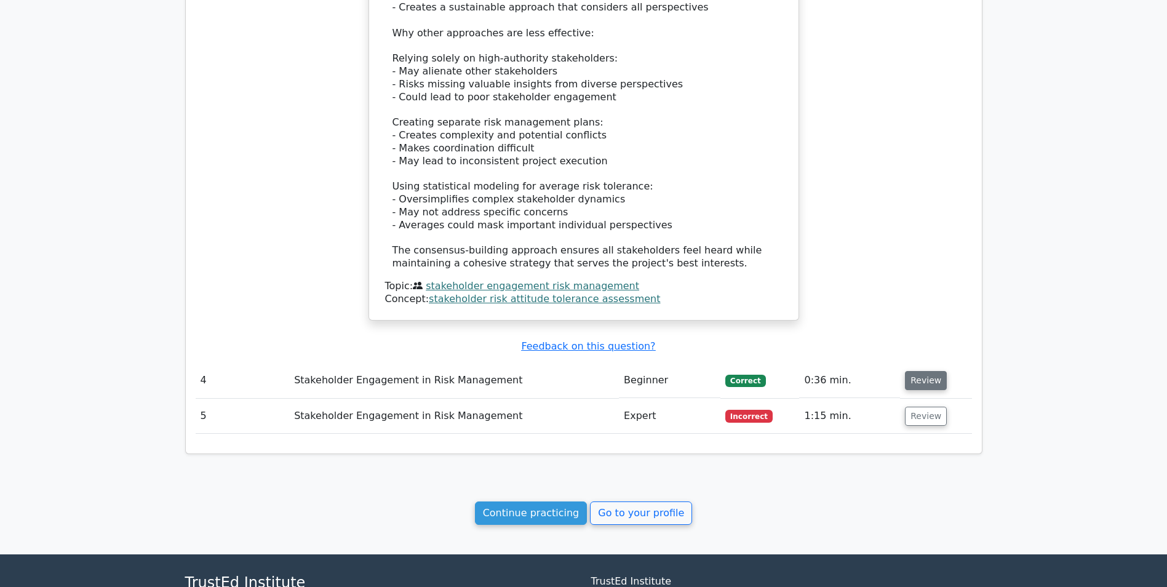
click at [918, 371] on button "Review" at bounding box center [926, 380] width 42 height 19
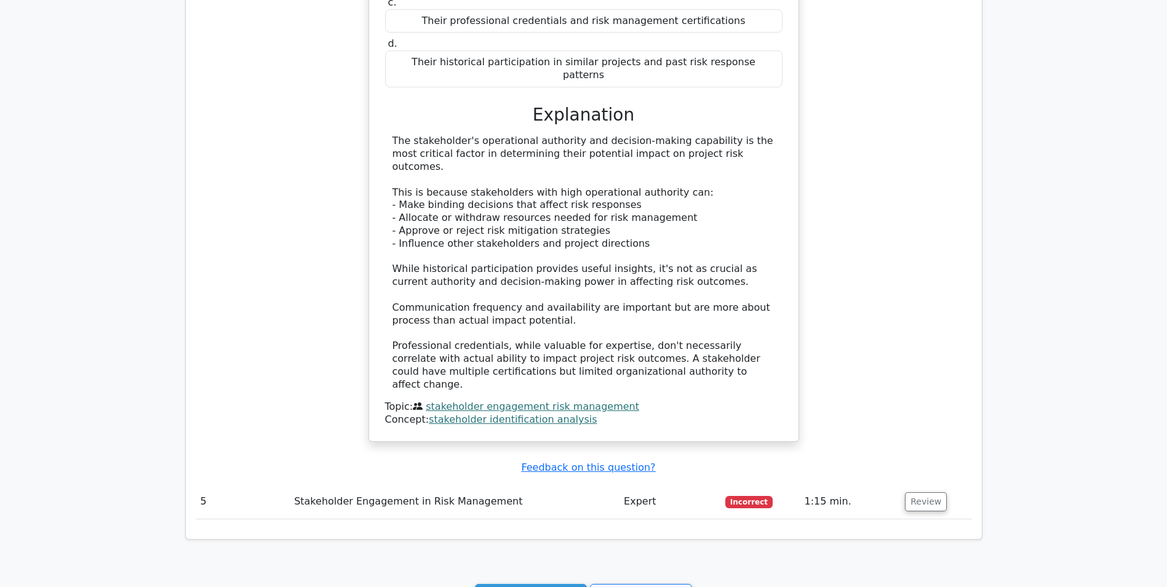
scroll to position [3357, 0]
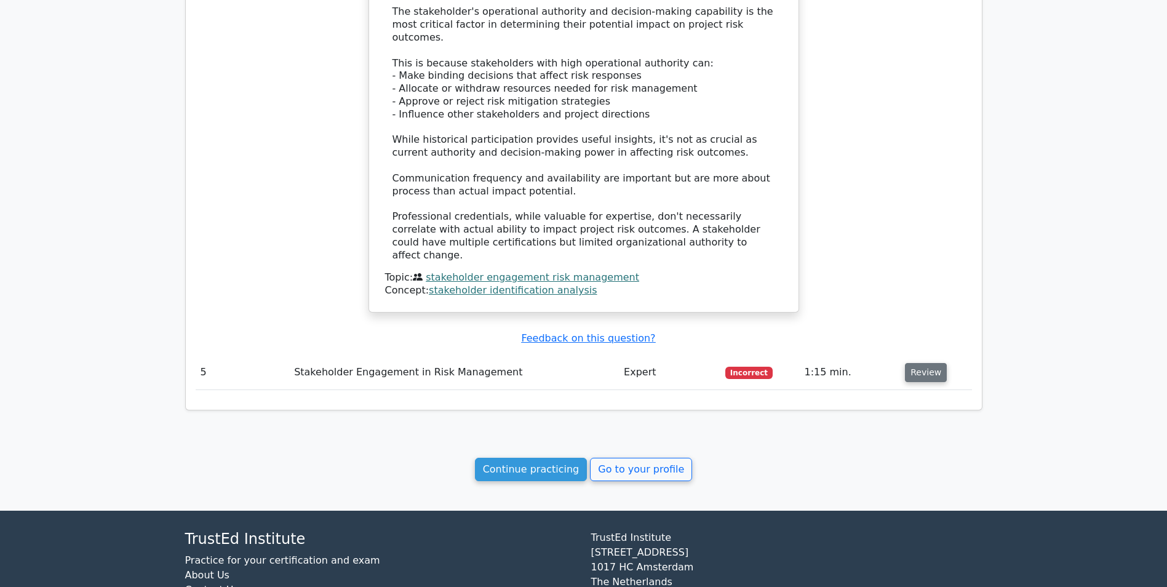
click at [921, 363] on button "Review" at bounding box center [926, 372] width 42 height 19
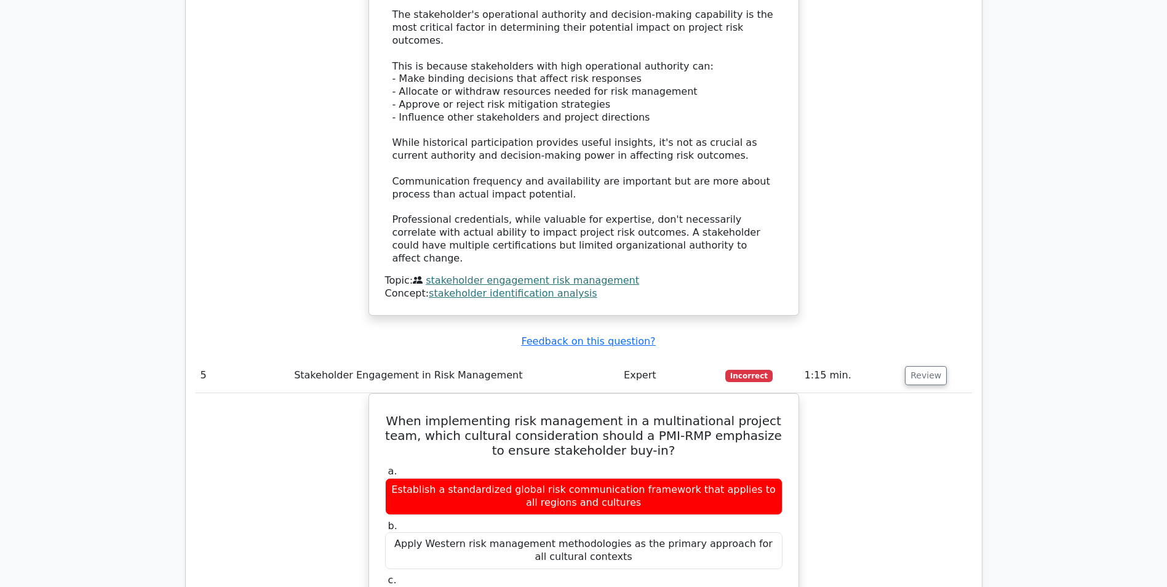
drag, startPoint x: 1160, startPoint y: 472, endPoint x: 1152, endPoint y: 518, distance: 47.4
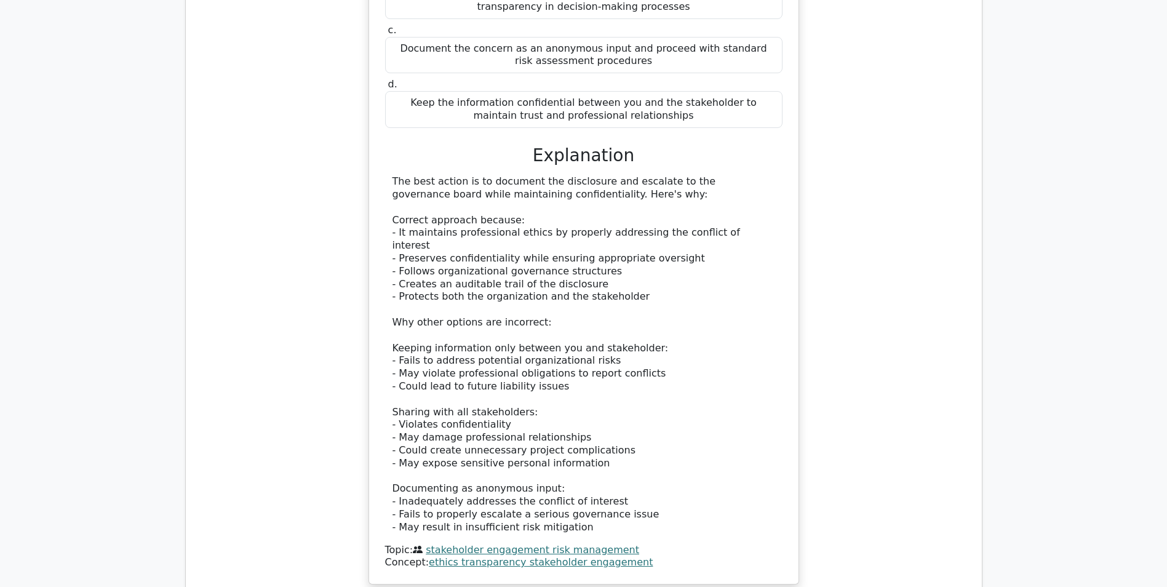
scroll to position [0, 0]
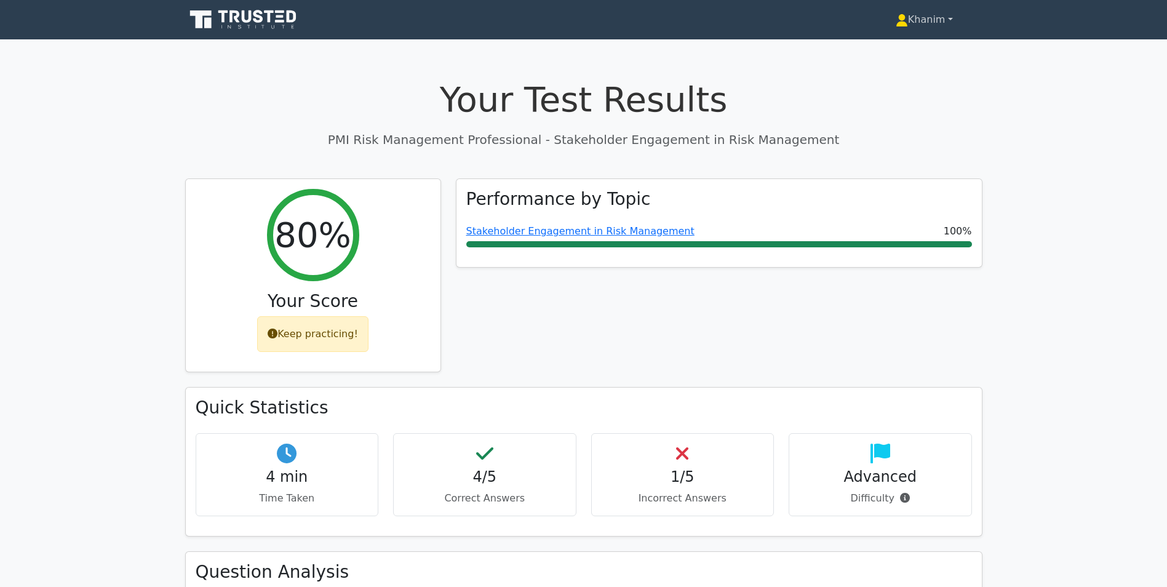
click at [930, 10] on link "Khanim" at bounding box center [924, 19] width 116 height 25
click at [878, 46] on link "Profile" at bounding box center [914, 49] width 97 height 20
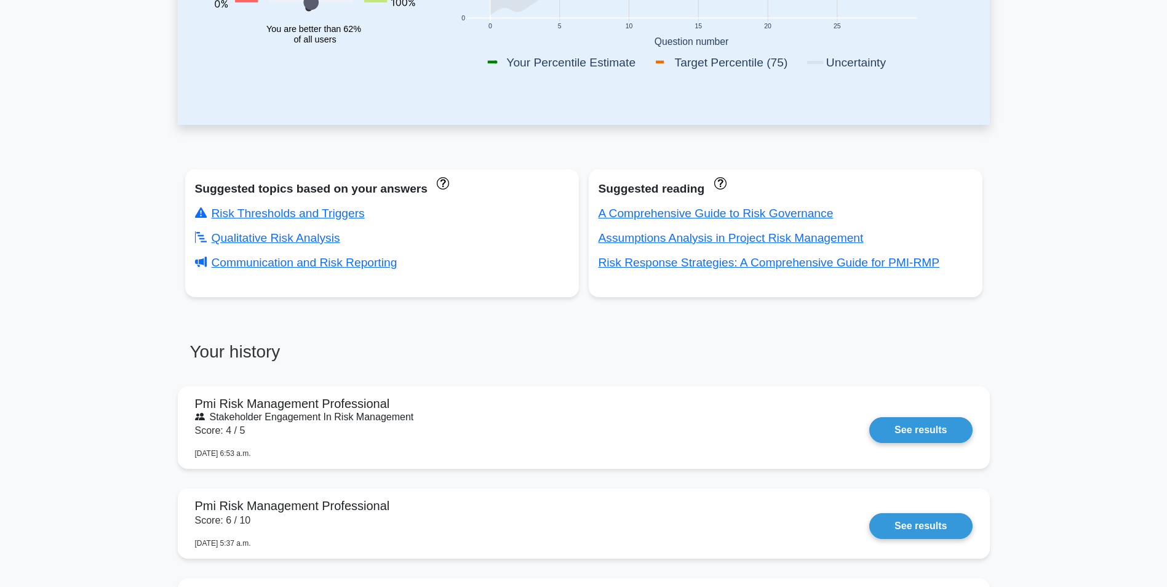
scroll to position [420, 0]
